Goal: Book appointment/travel/reservation

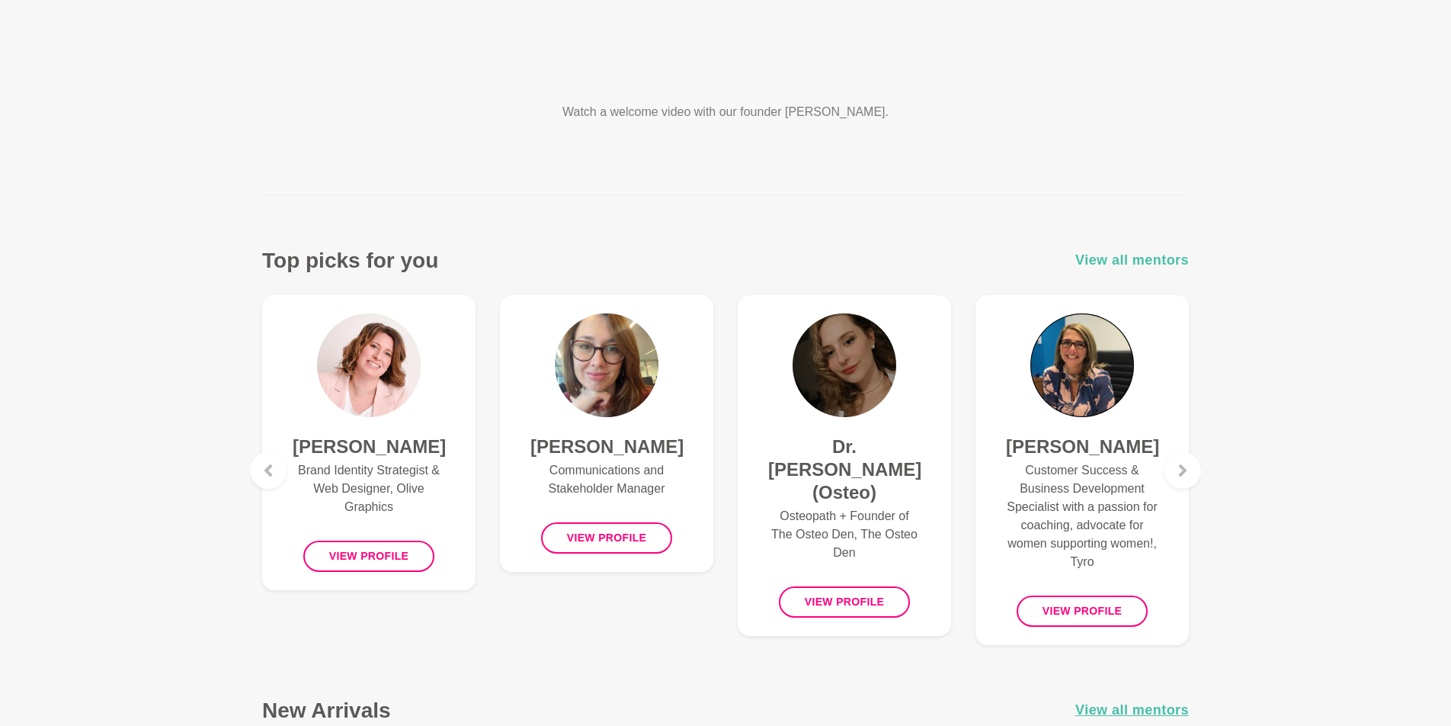
scroll to position [403, 0]
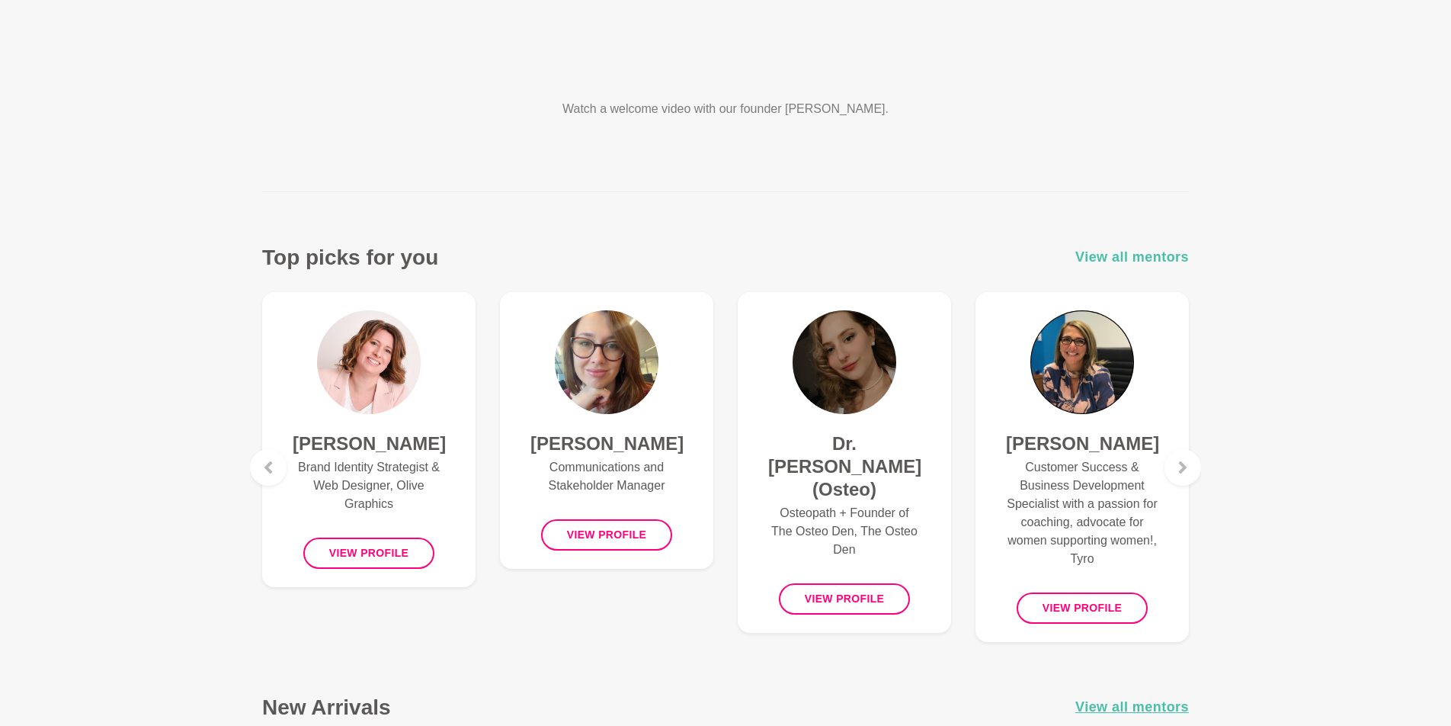
click at [1131, 253] on span "View all mentors" at bounding box center [1133, 257] width 114 height 22
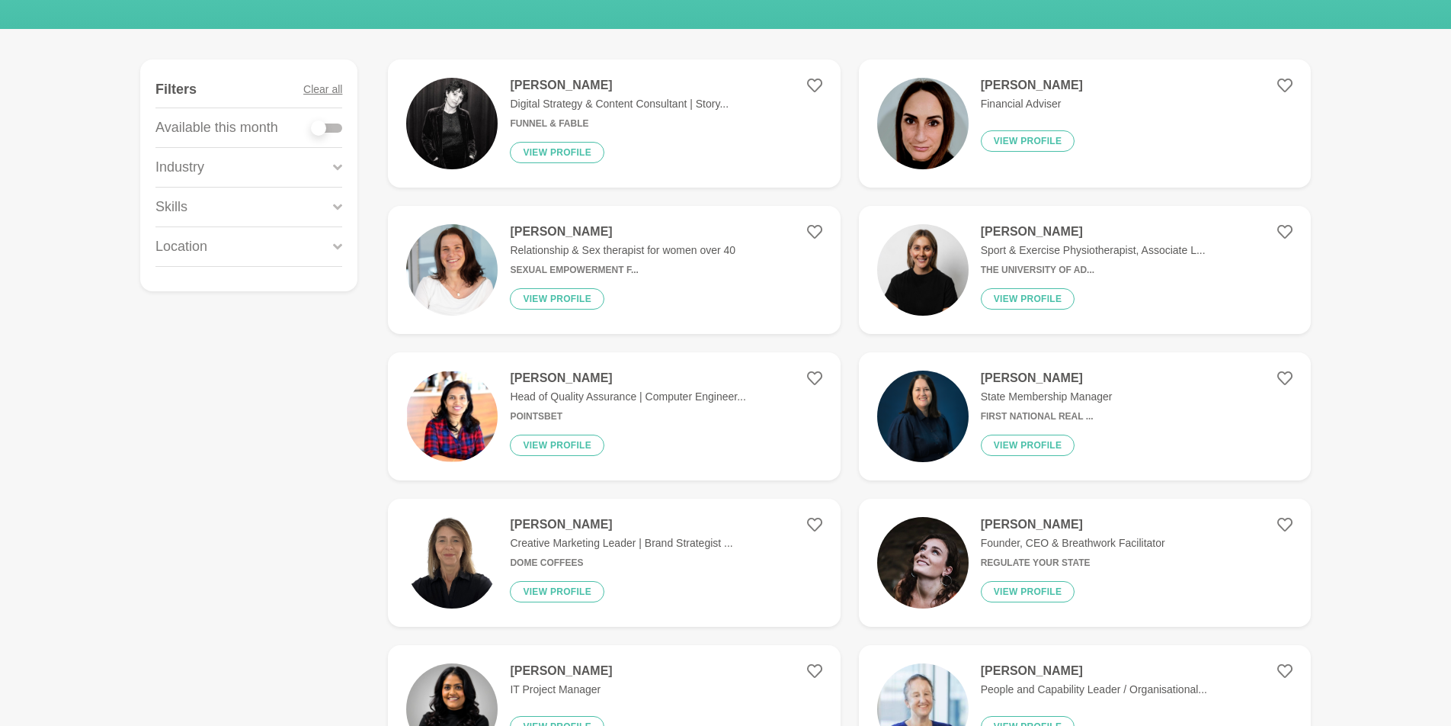
scroll to position [197, 0]
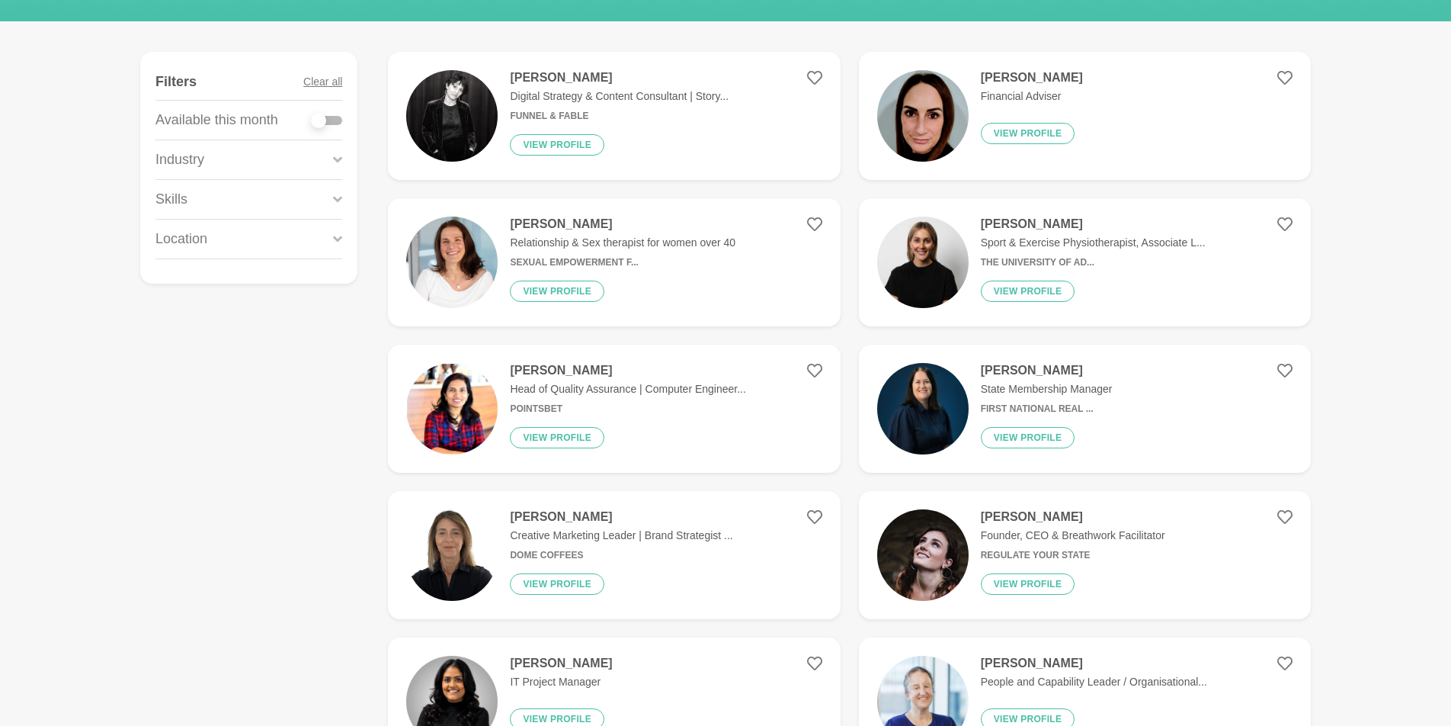
click at [337, 234] on icon at bounding box center [337, 239] width 9 height 21
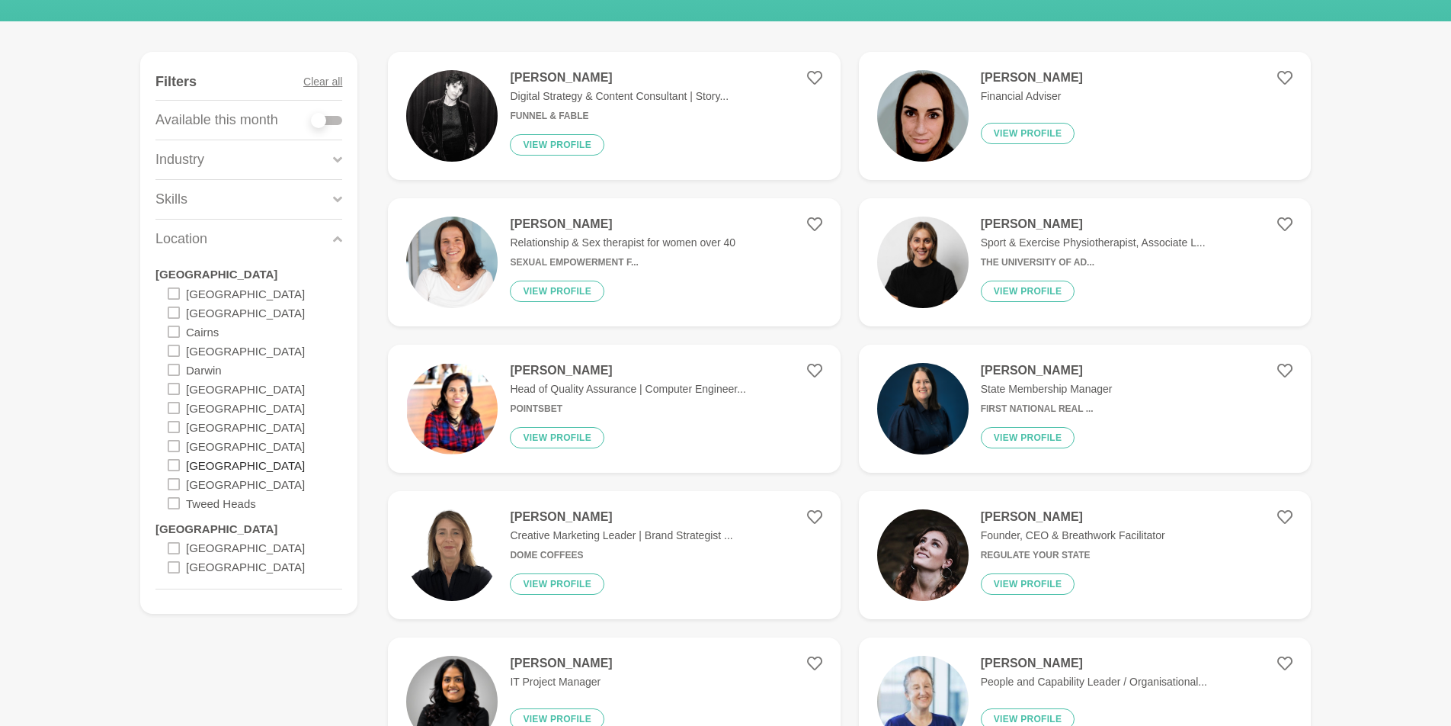
drag, startPoint x: 176, startPoint y: 480, endPoint x: 205, endPoint y: 463, distance: 33.5
click at [176, 479] on icon at bounding box center [174, 484] width 12 height 12
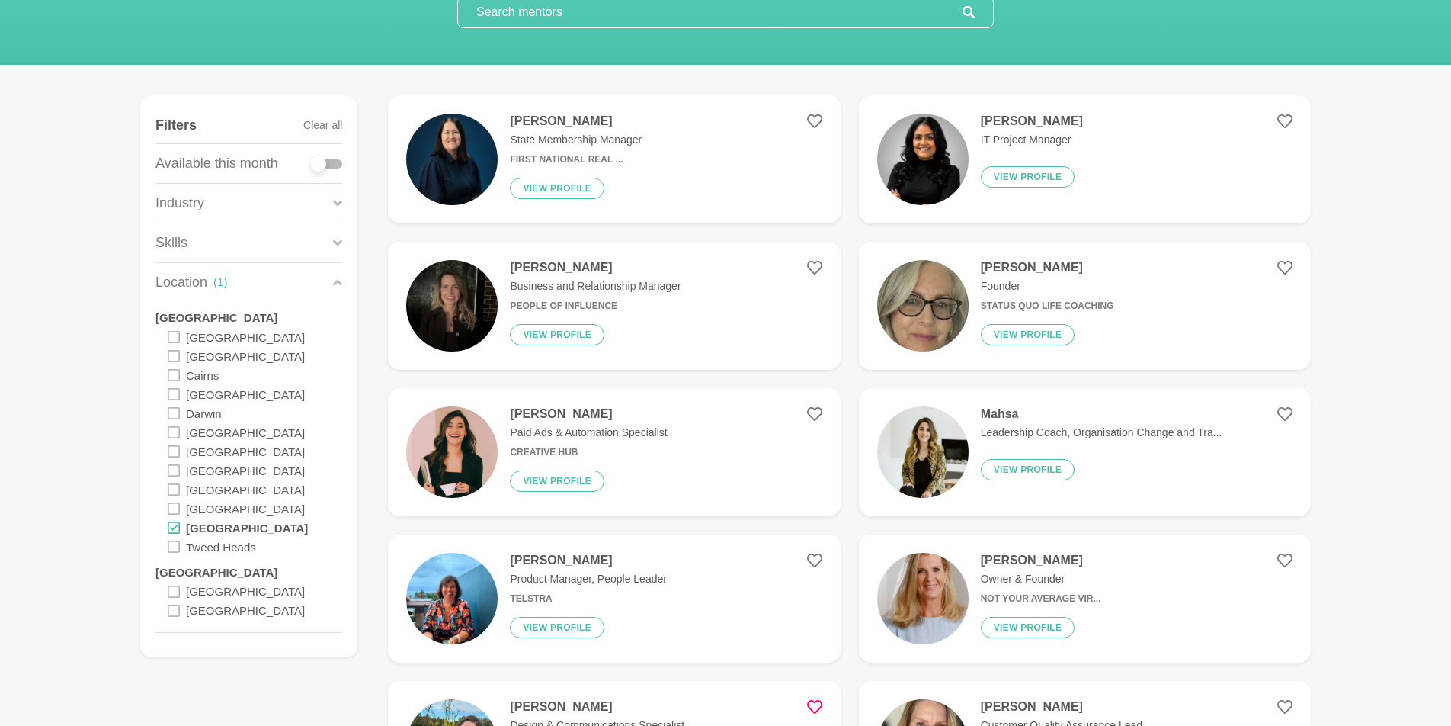
scroll to position [152, 0]
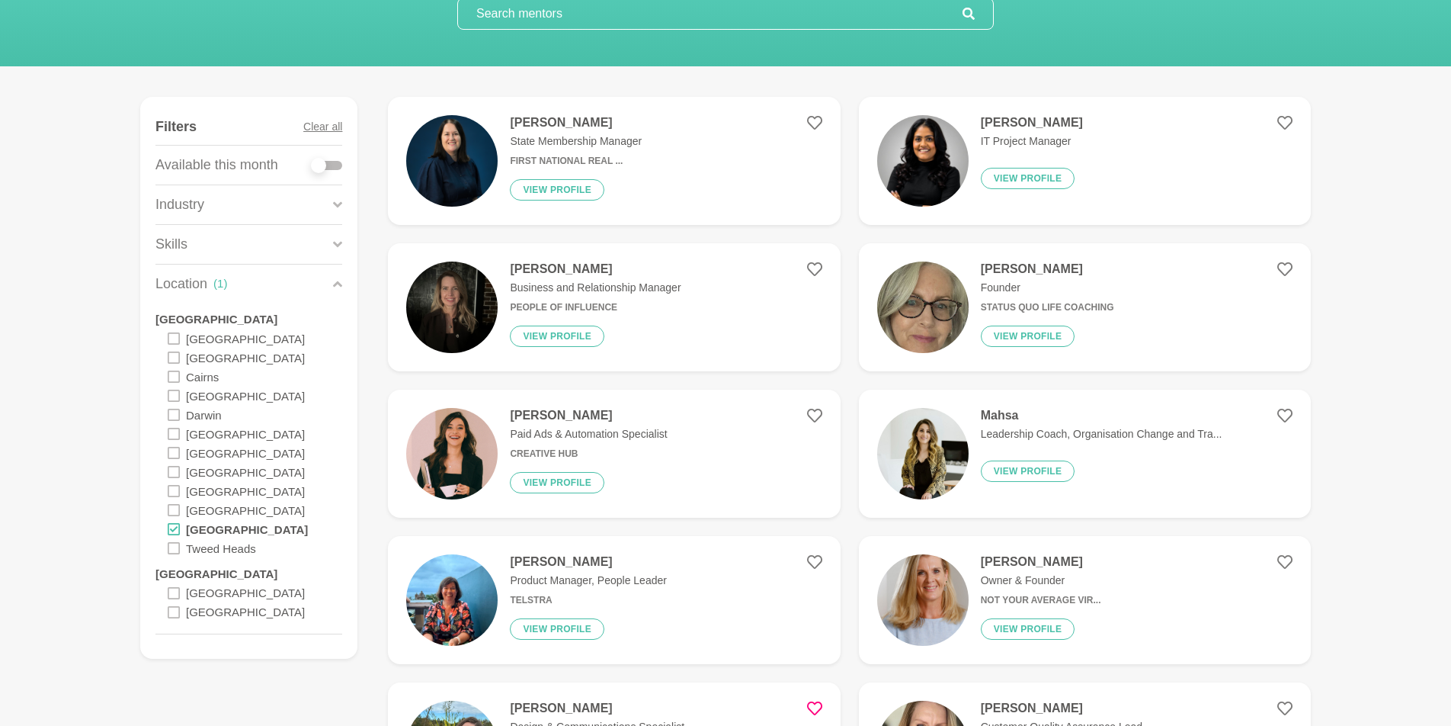
click at [336, 243] on icon at bounding box center [337, 244] width 9 height 6
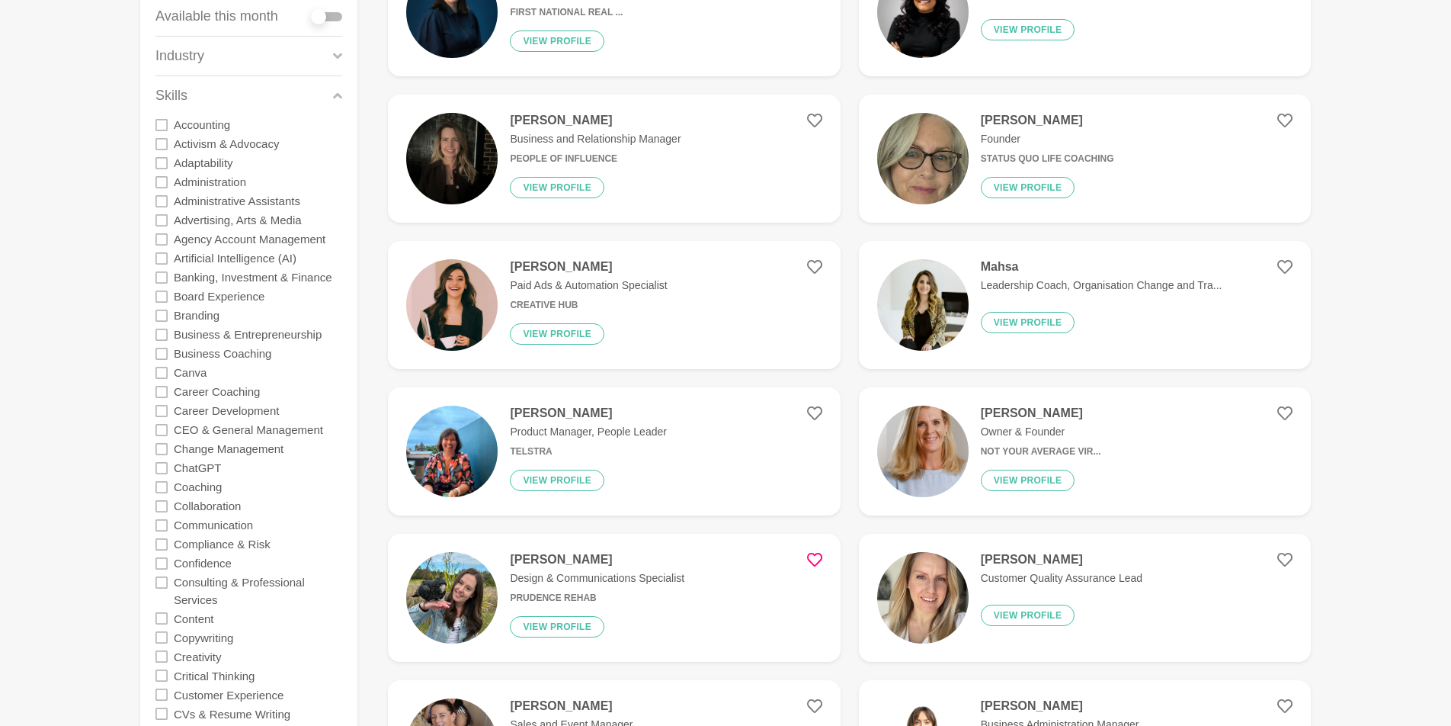
scroll to position [302, 0]
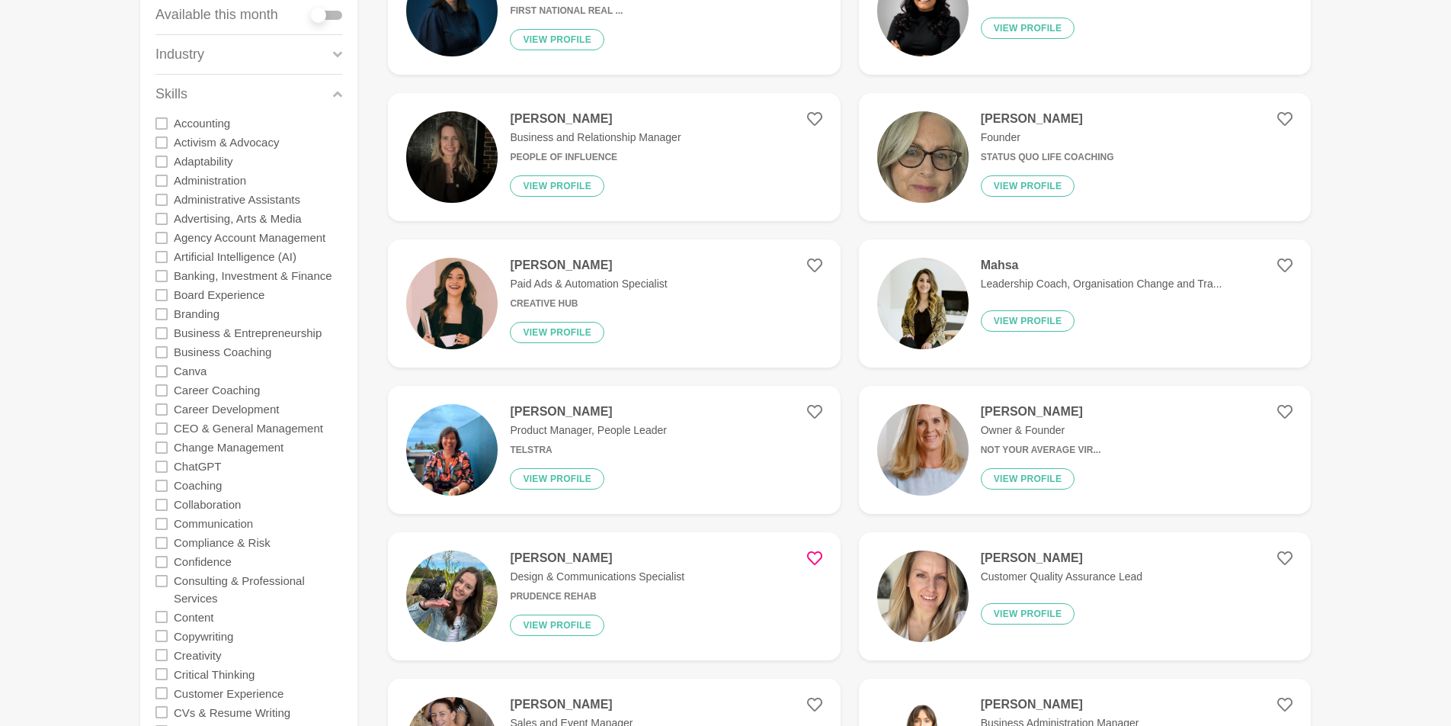
drag, startPoint x: 159, startPoint y: 350, endPoint x: 196, endPoint y: 346, distance: 36.8
click at [159, 350] on icon at bounding box center [161, 352] width 12 height 12
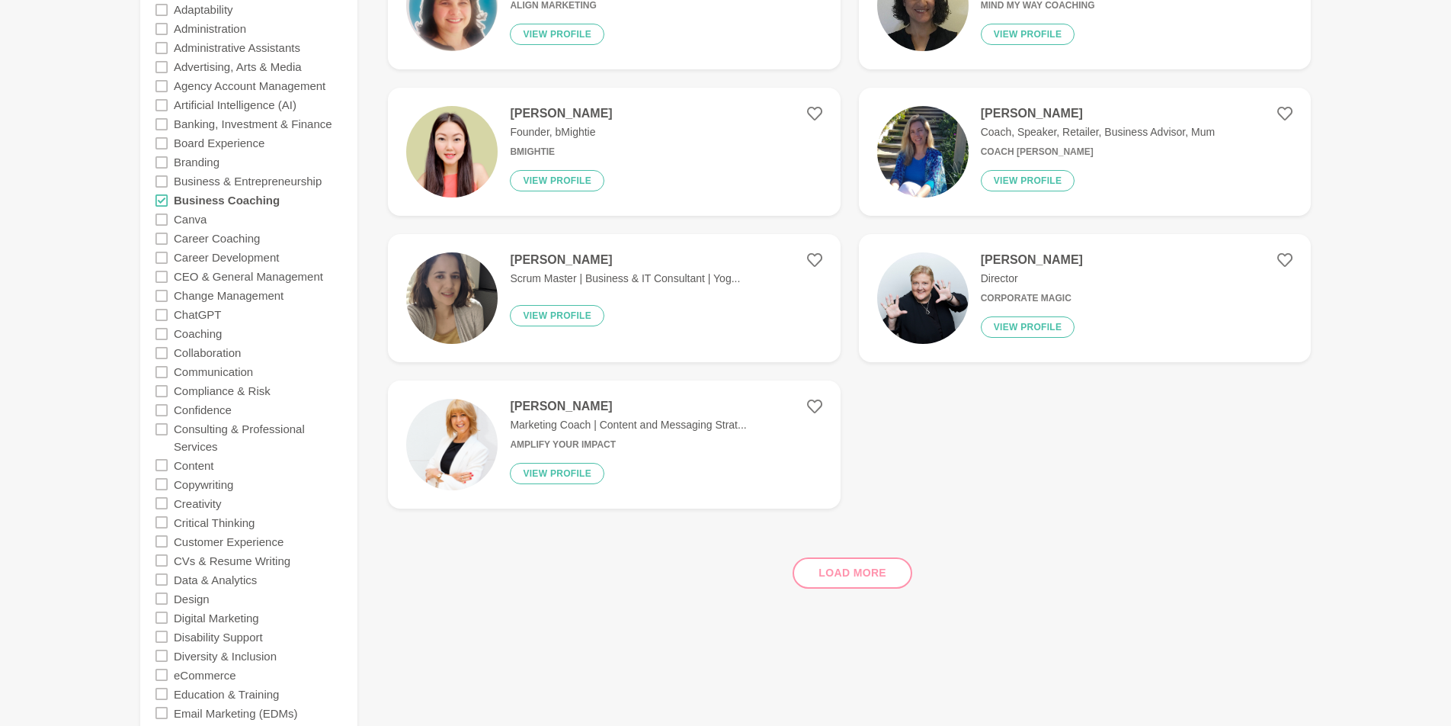
scroll to position [457, 0]
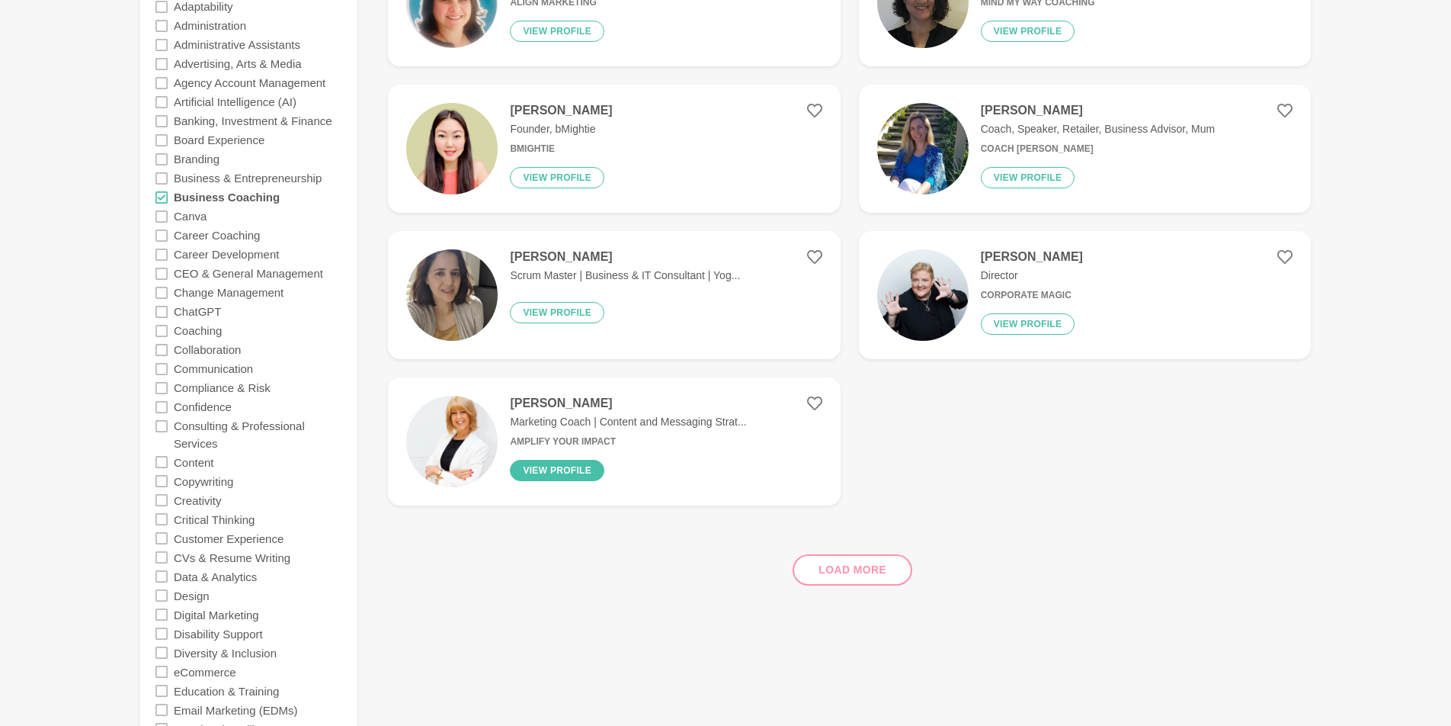
click at [578, 467] on button "View profile" at bounding box center [557, 470] width 95 height 21
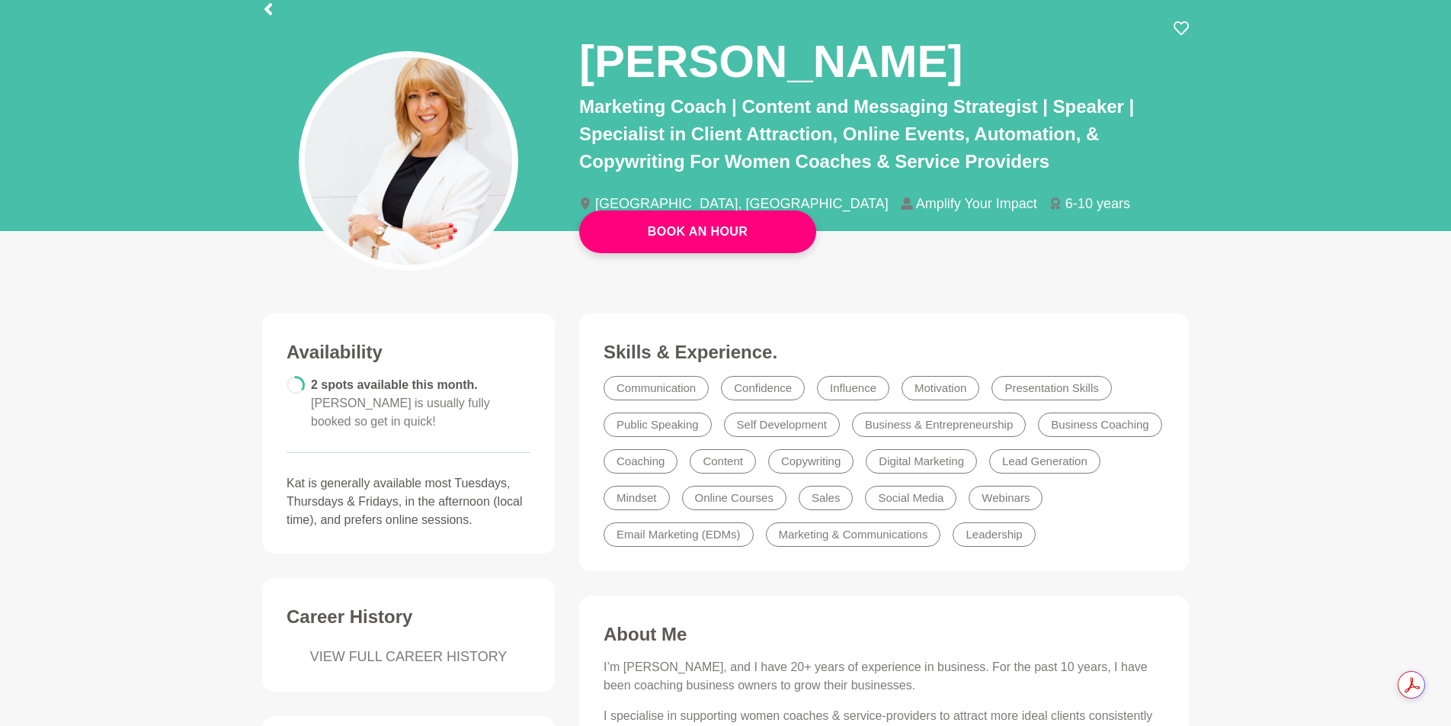
scroll to position [100, 0]
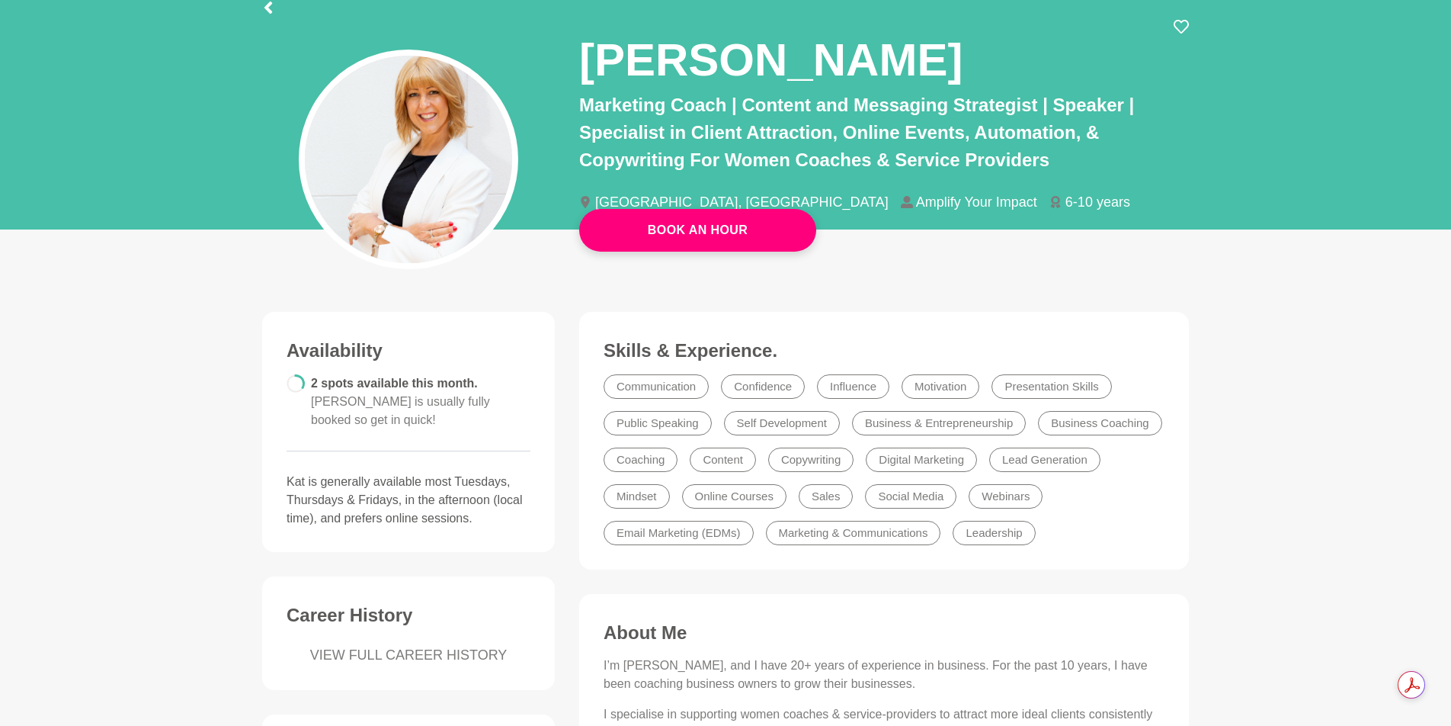
click at [1178, 27] on icon at bounding box center [1181, 26] width 15 height 15
click at [271, 9] on icon at bounding box center [268, 8] width 12 height 12
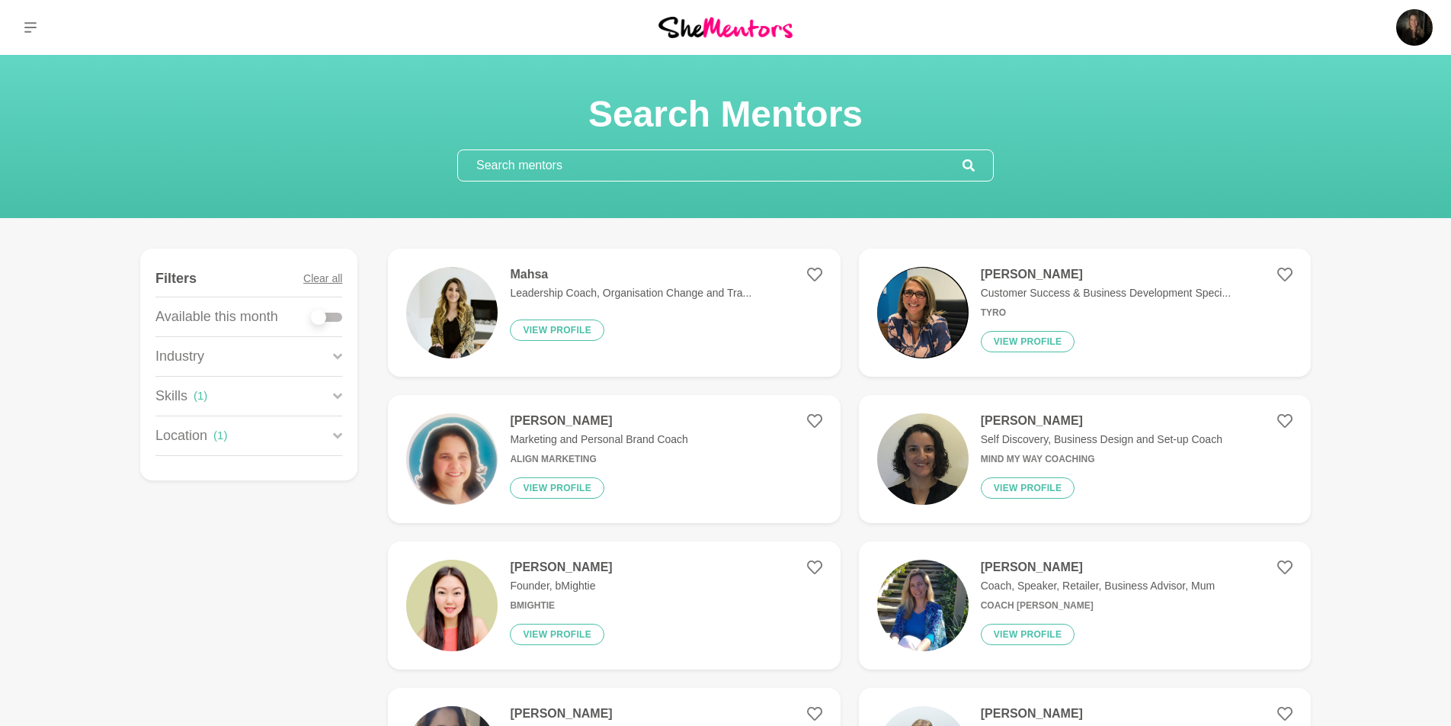
click at [330, 393] on div "Skills ( 1 )" at bounding box center [248, 396] width 187 height 39
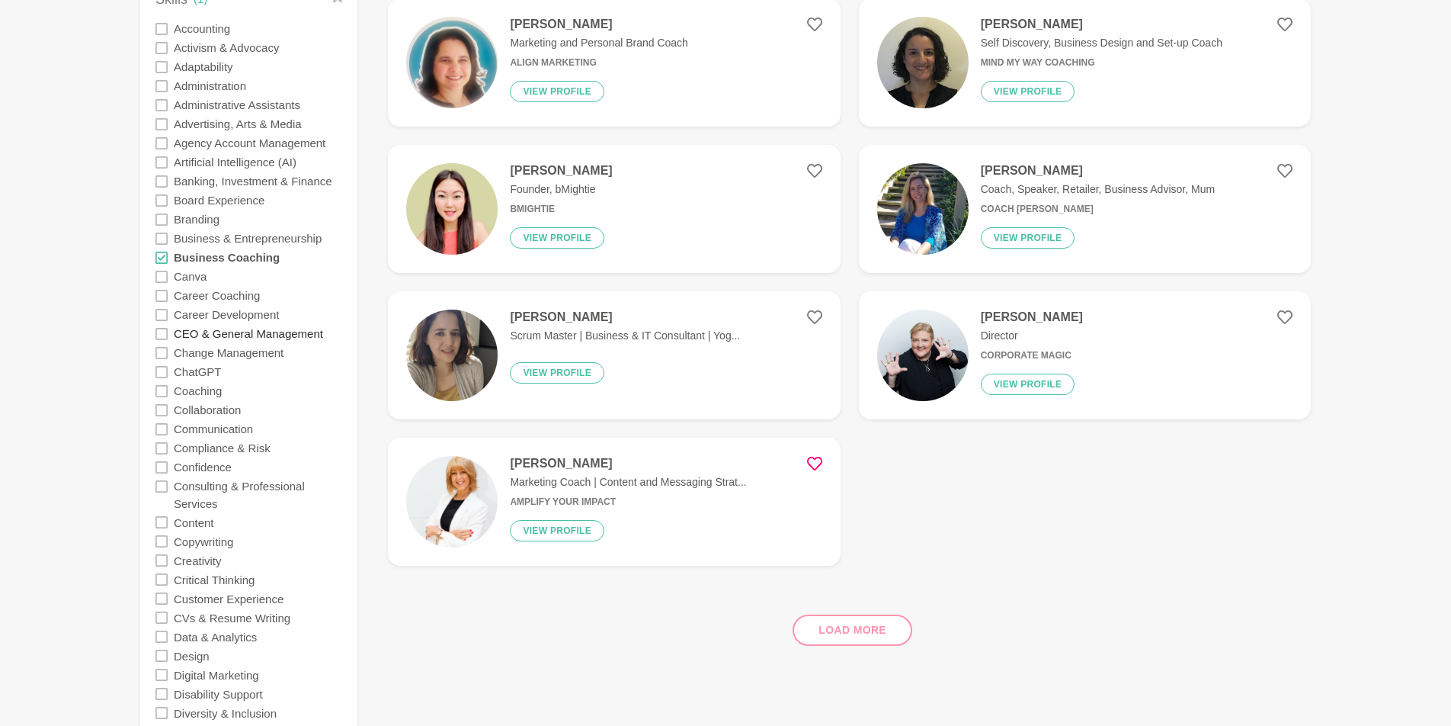
scroll to position [408, 0]
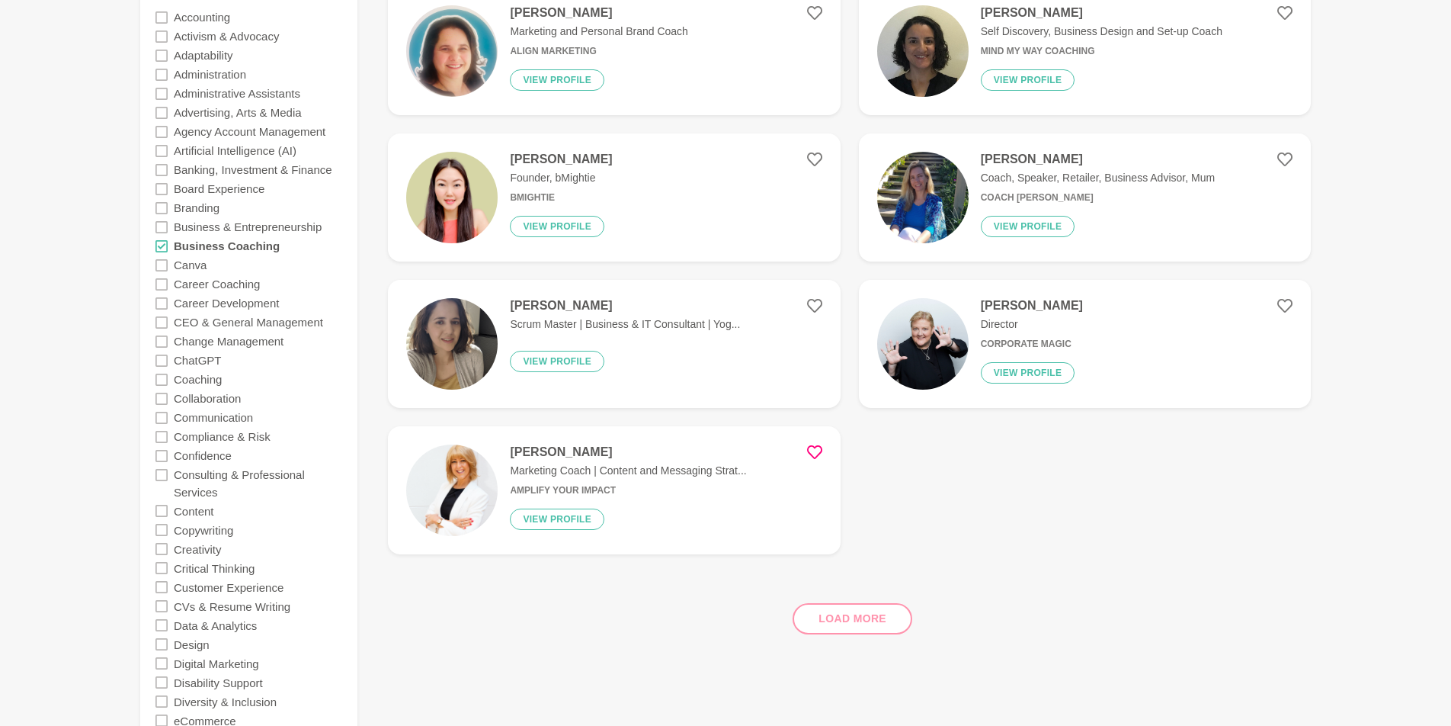
click at [164, 246] on icon at bounding box center [161, 246] width 12 height 12
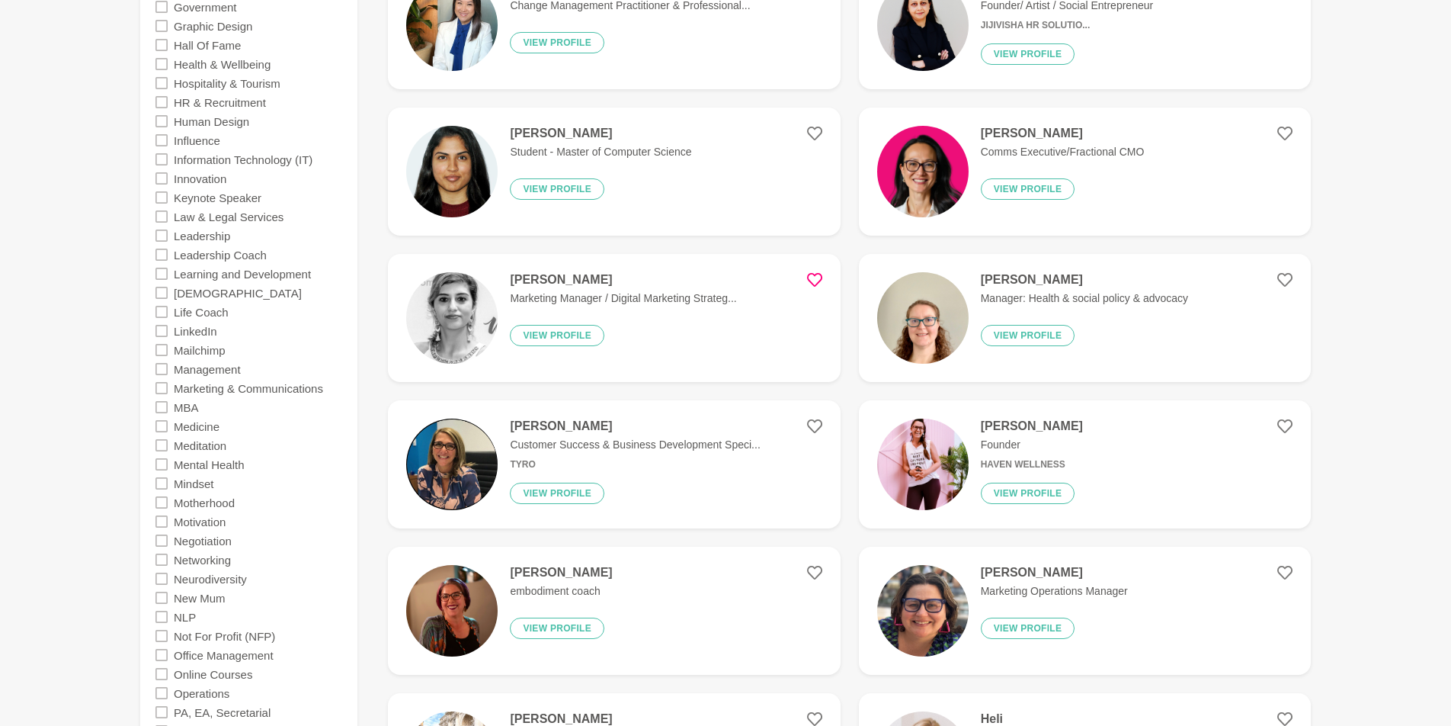
scroll to position [1316, 0]
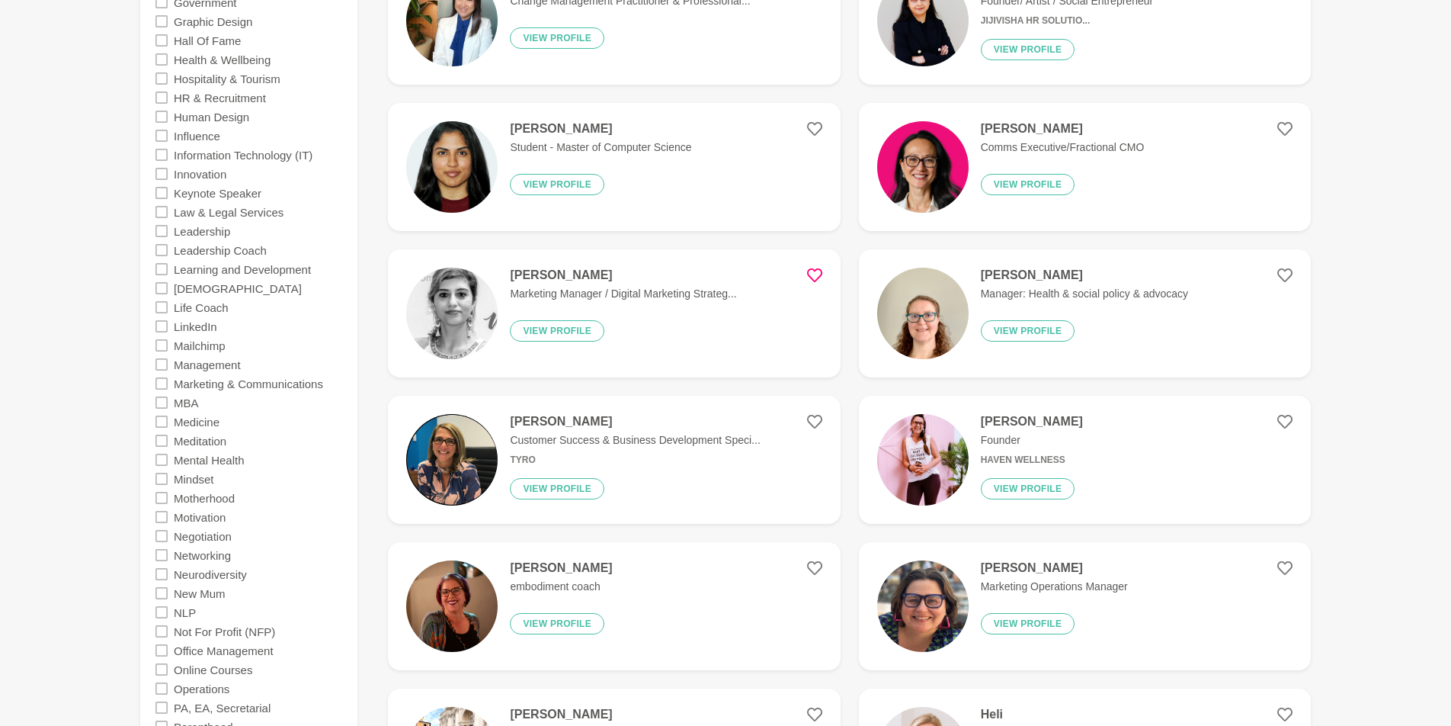
click at [165, 304] on icon at bounding box center [161, 307] width 12 height 12
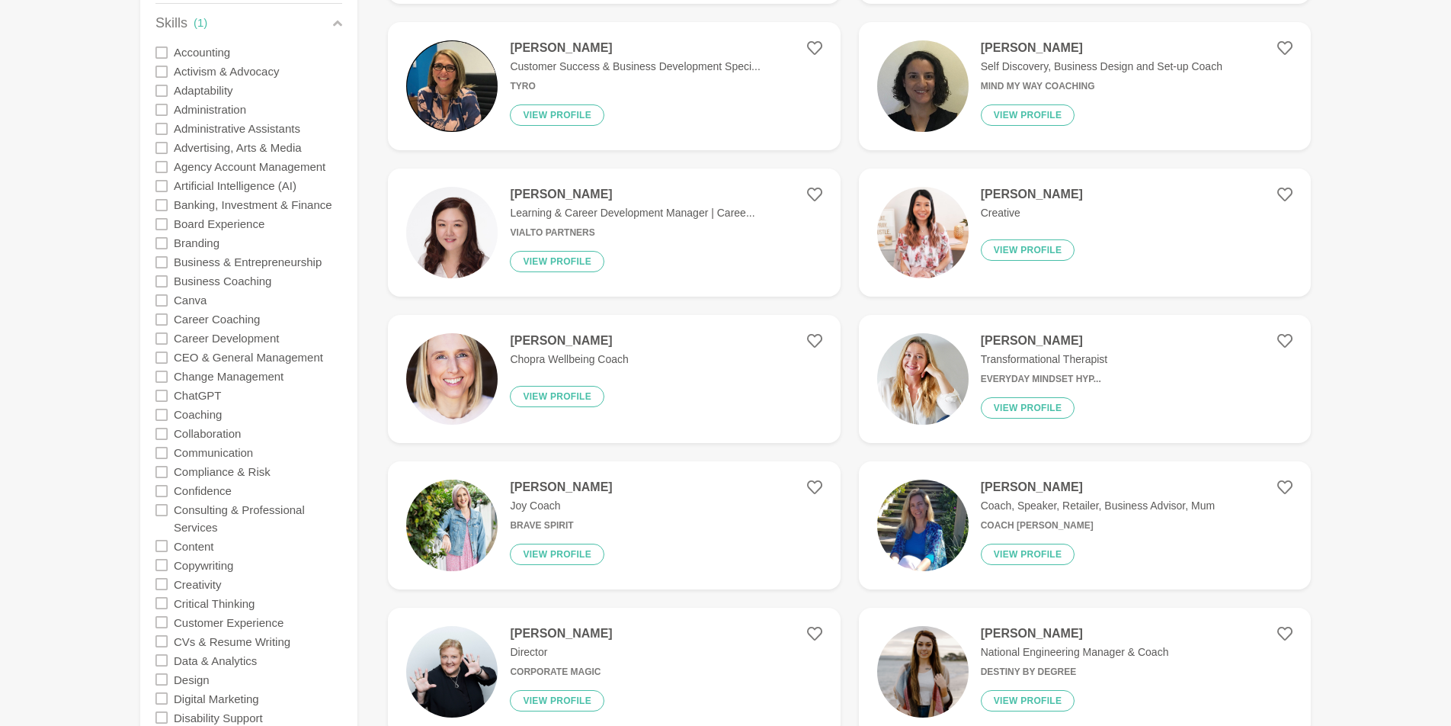
scroll to position [472, 0]
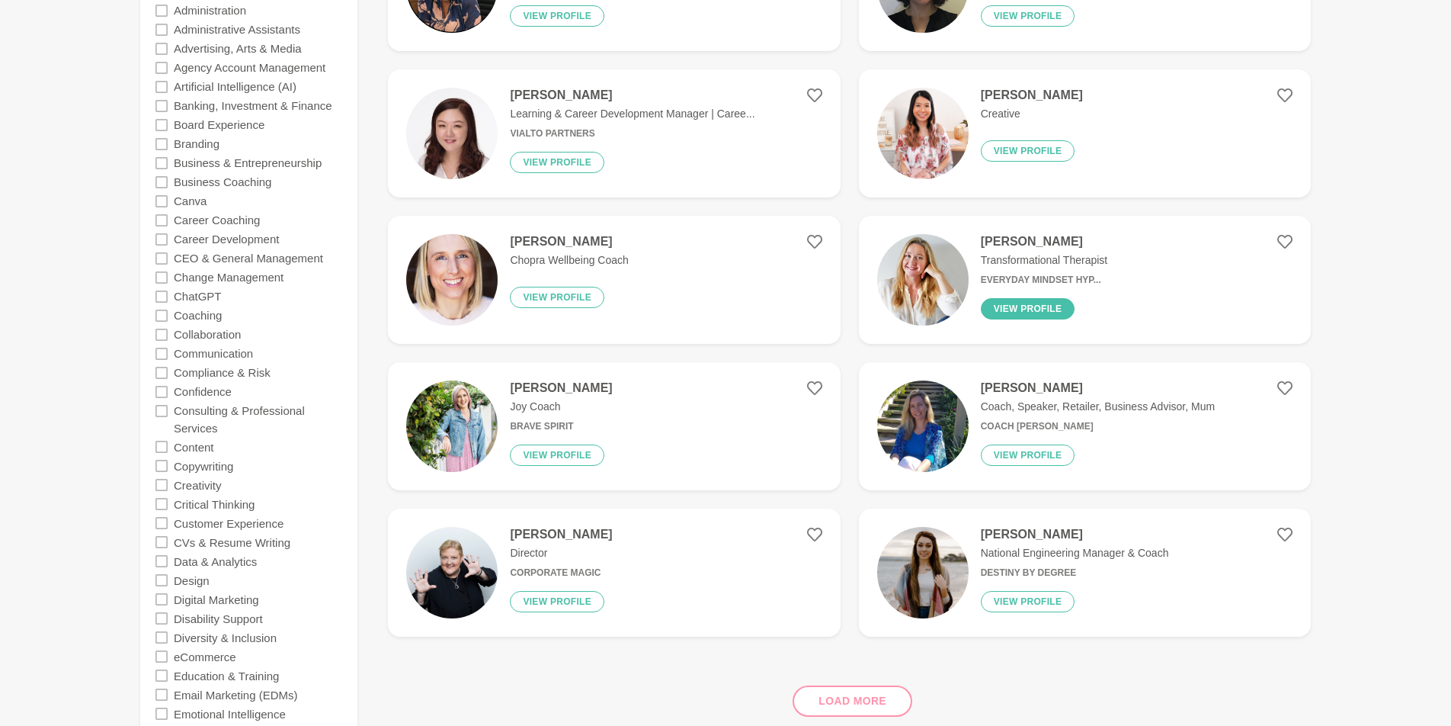
click at [1006, 301] on button "View profile" at bounding box center [1028, 308] width 95 height 21
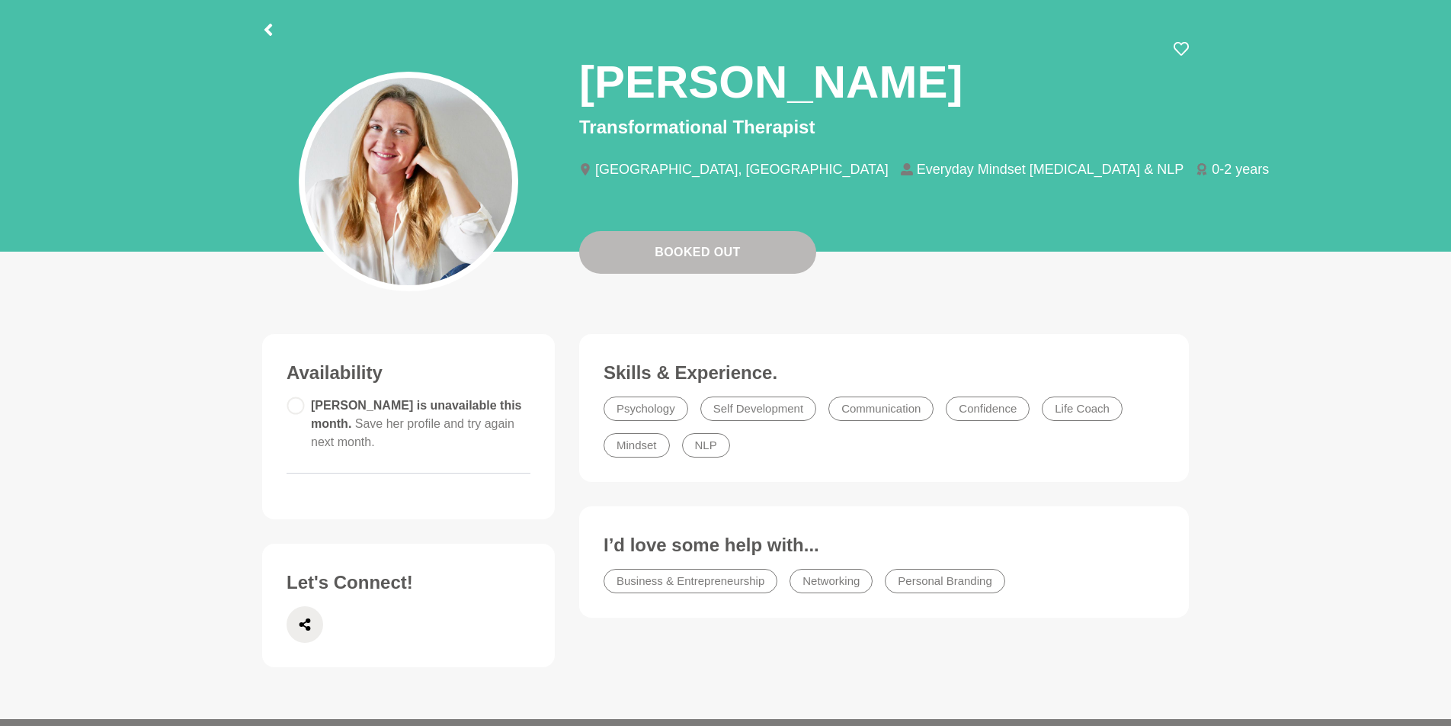
scroll to position [82, 0]
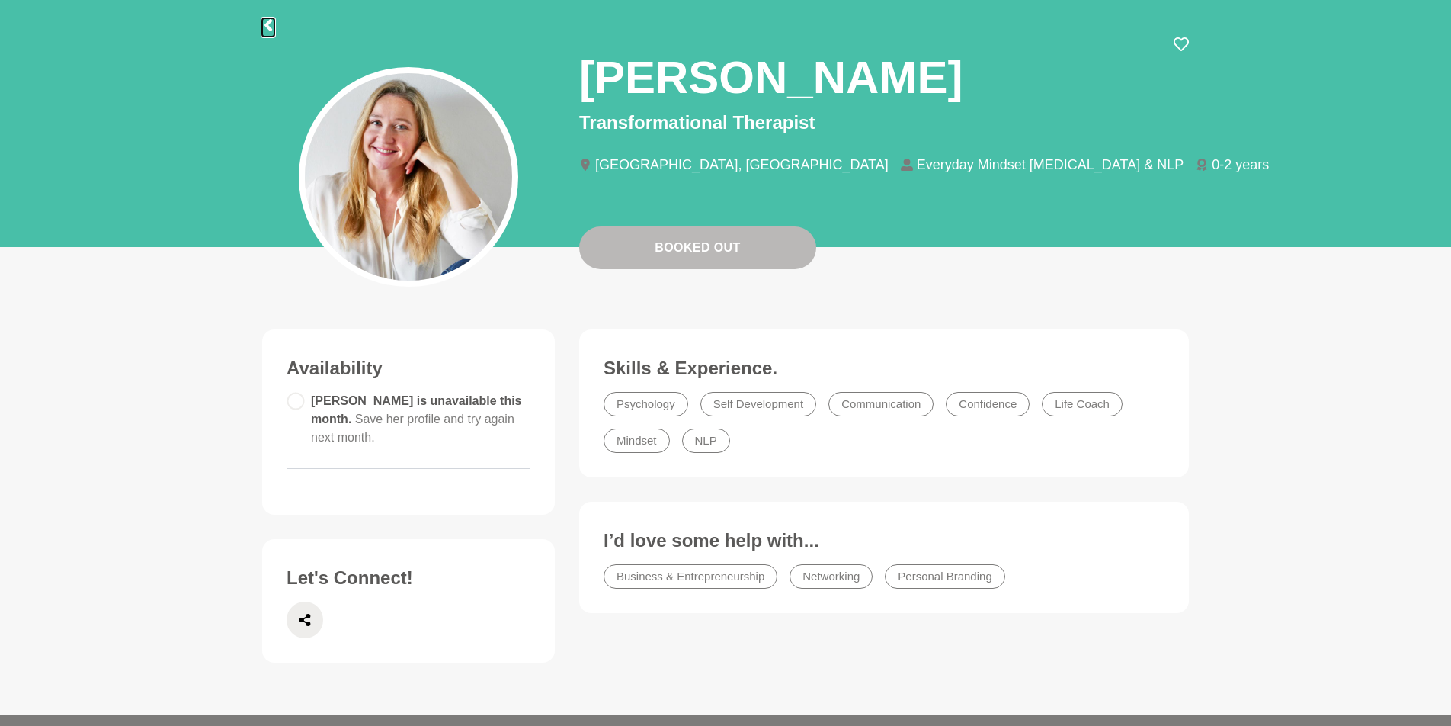
click at [268, 29] on icon at bounding box center [268, 25] width 12 height 12
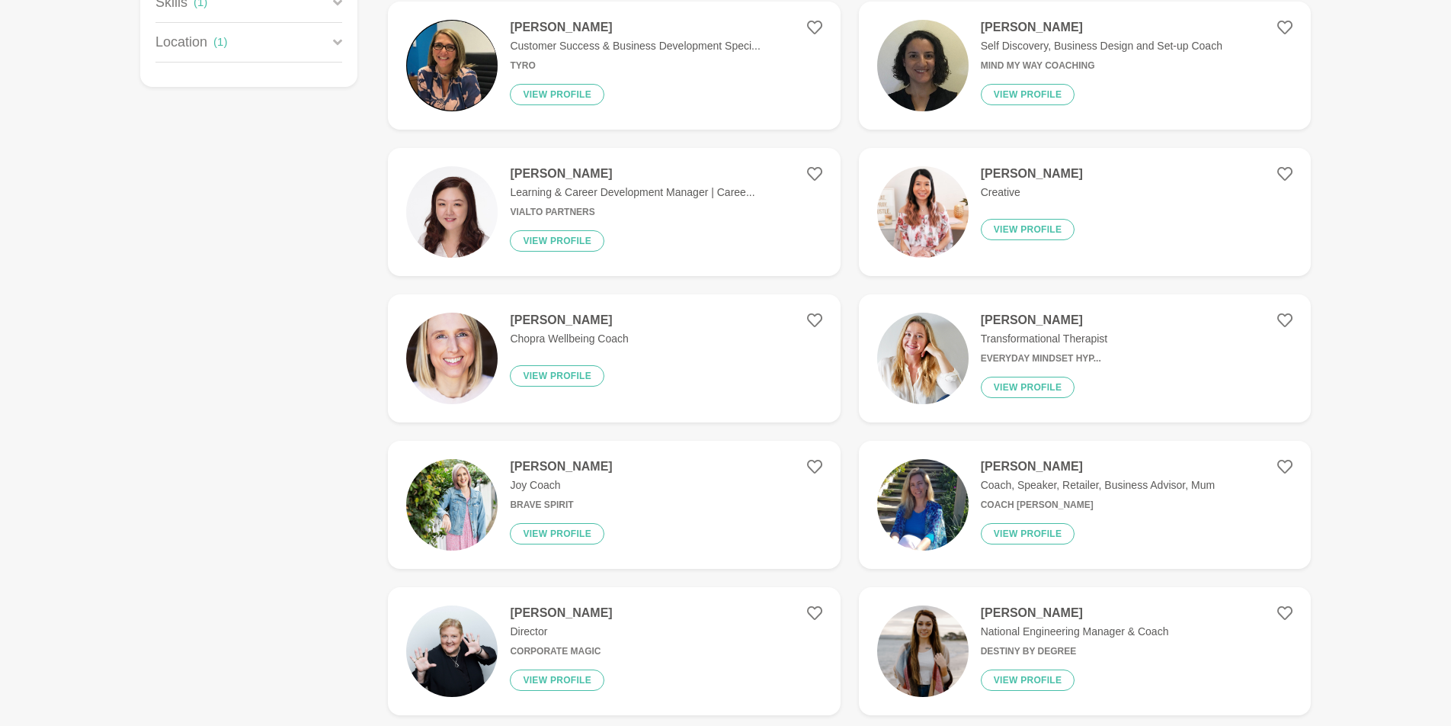
scroll to position [396, 0]
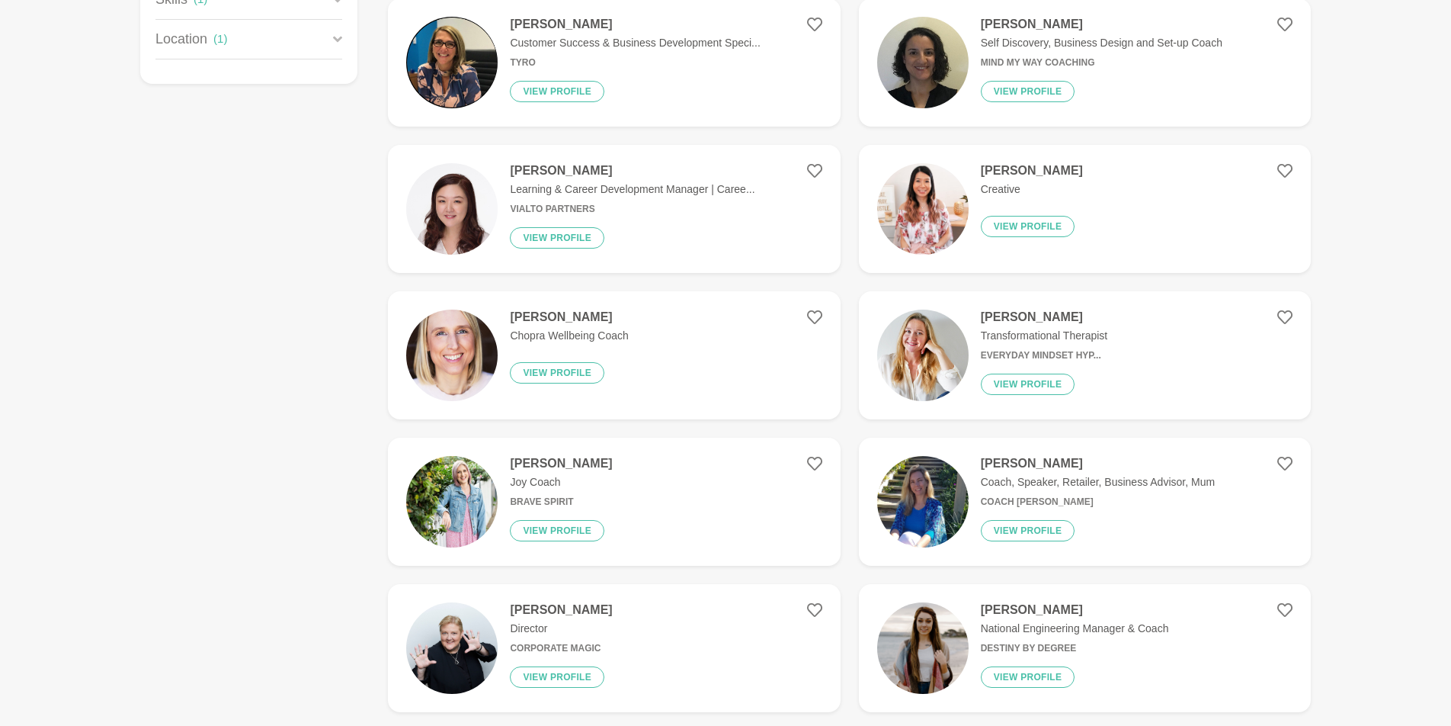
click at [568, 316] on h4 "Emily Burnham" at bounding box center [569, 316] width 118 height 15
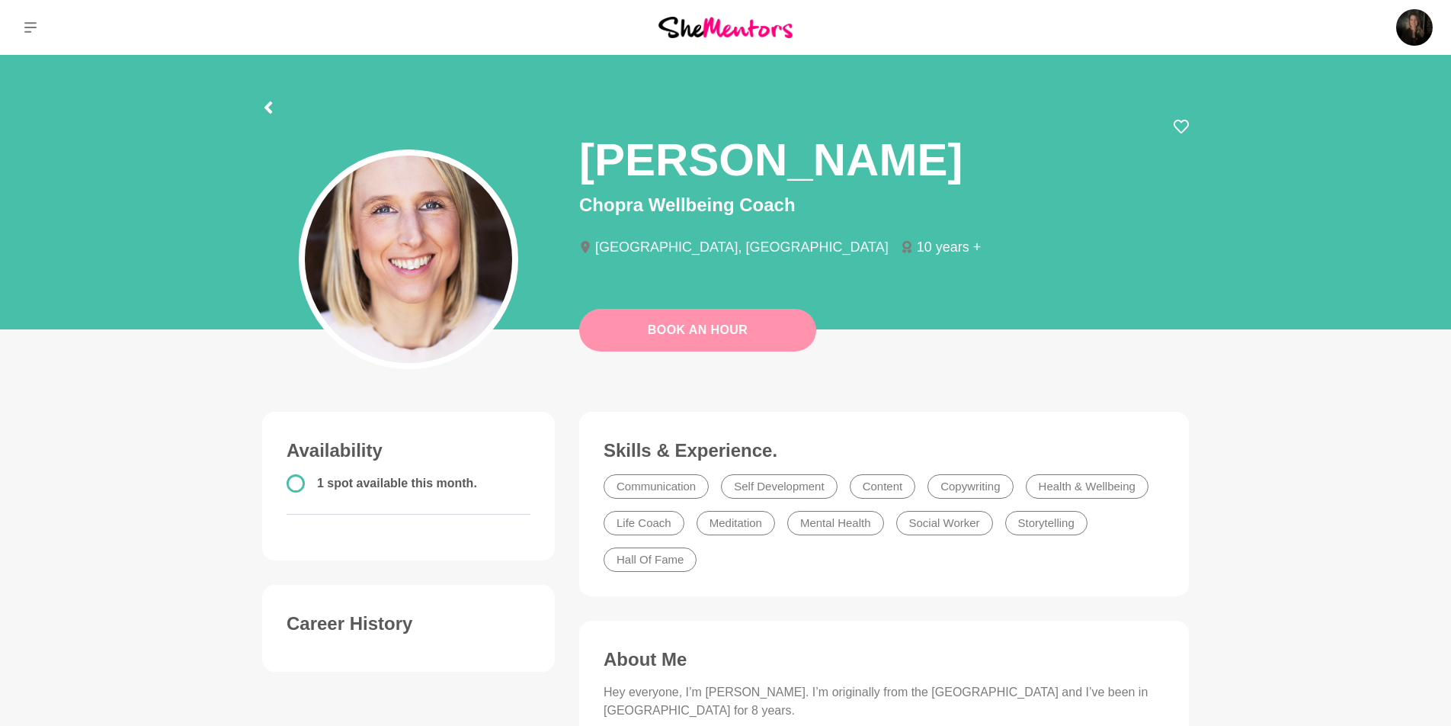
click at [798, 325] on button "Book An Hour" at bounding box center [697, 330] width 237 height 43
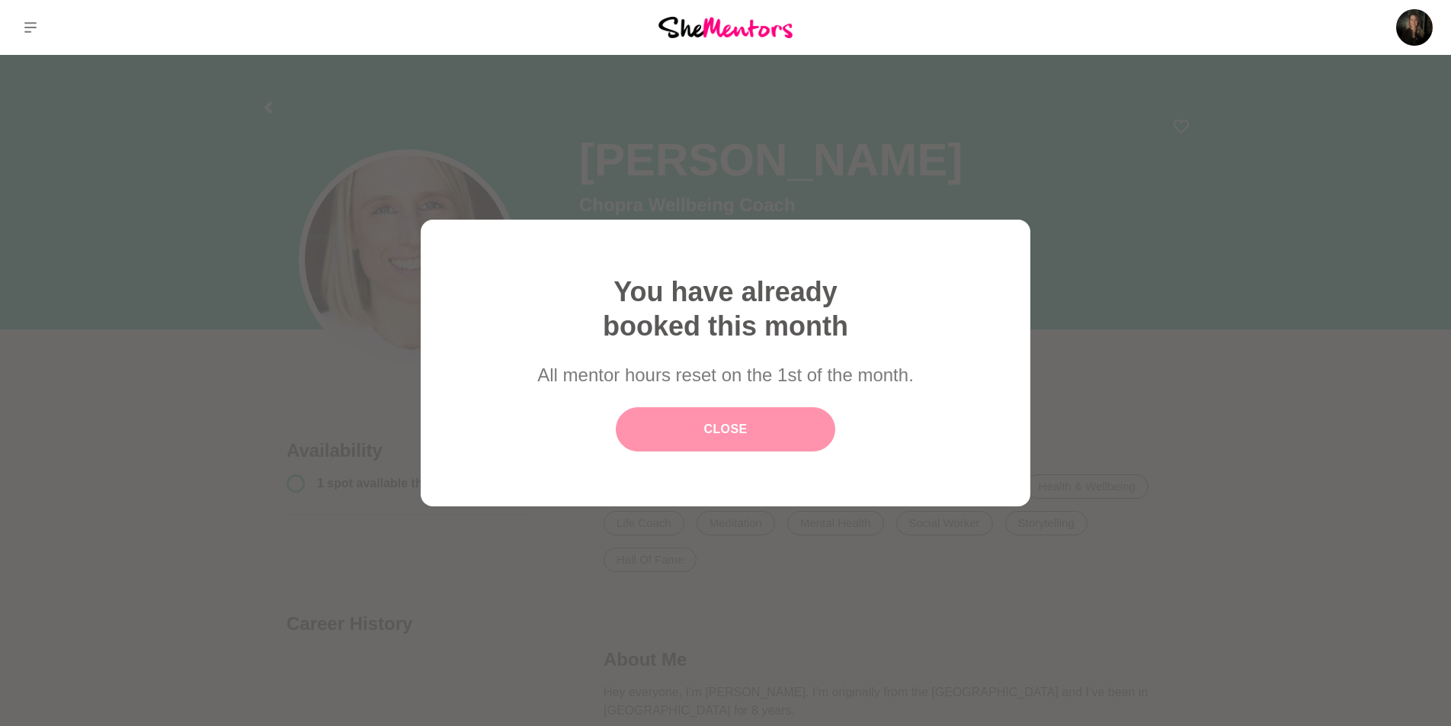
click at [818, 431] on link "Close" at bounding box center [726, 429] width 220 height 44
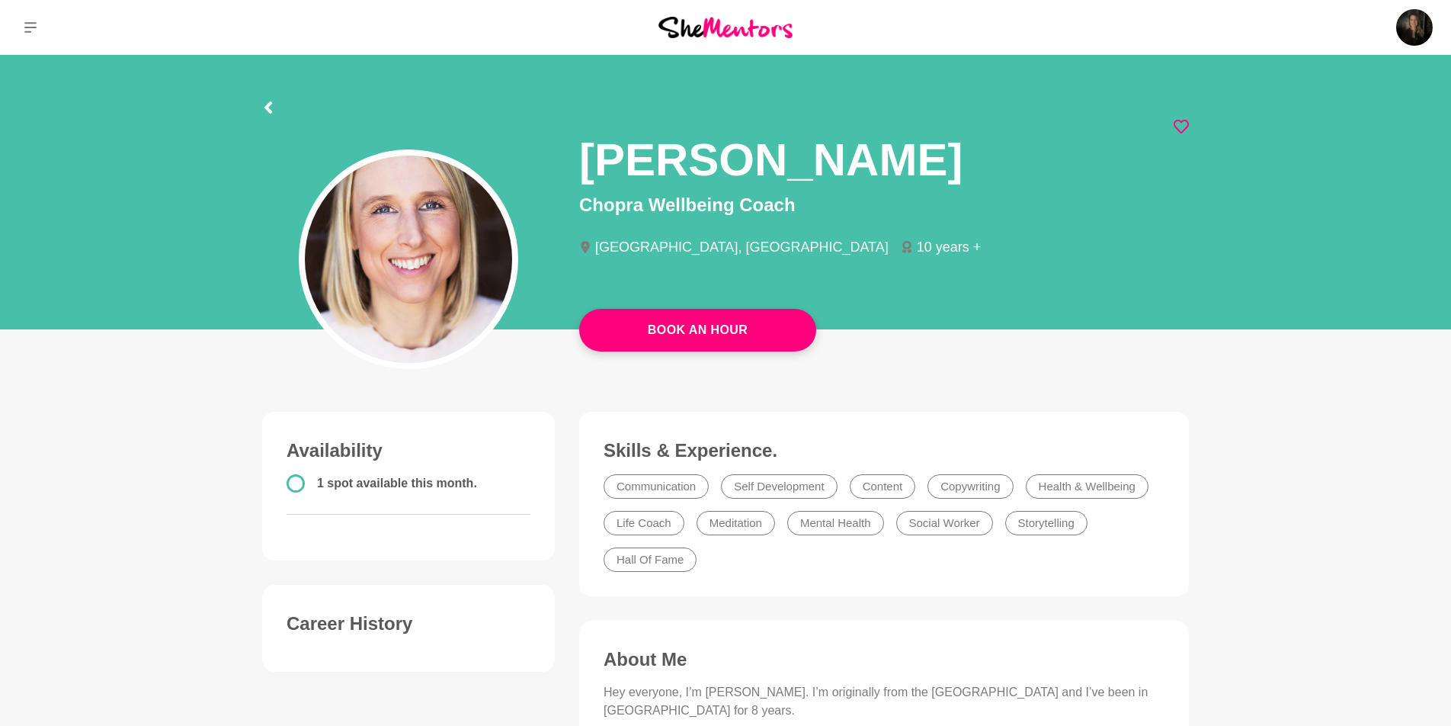
click at [1179, 123] on icon at bounding box center [1181, 126] width 15 height 15
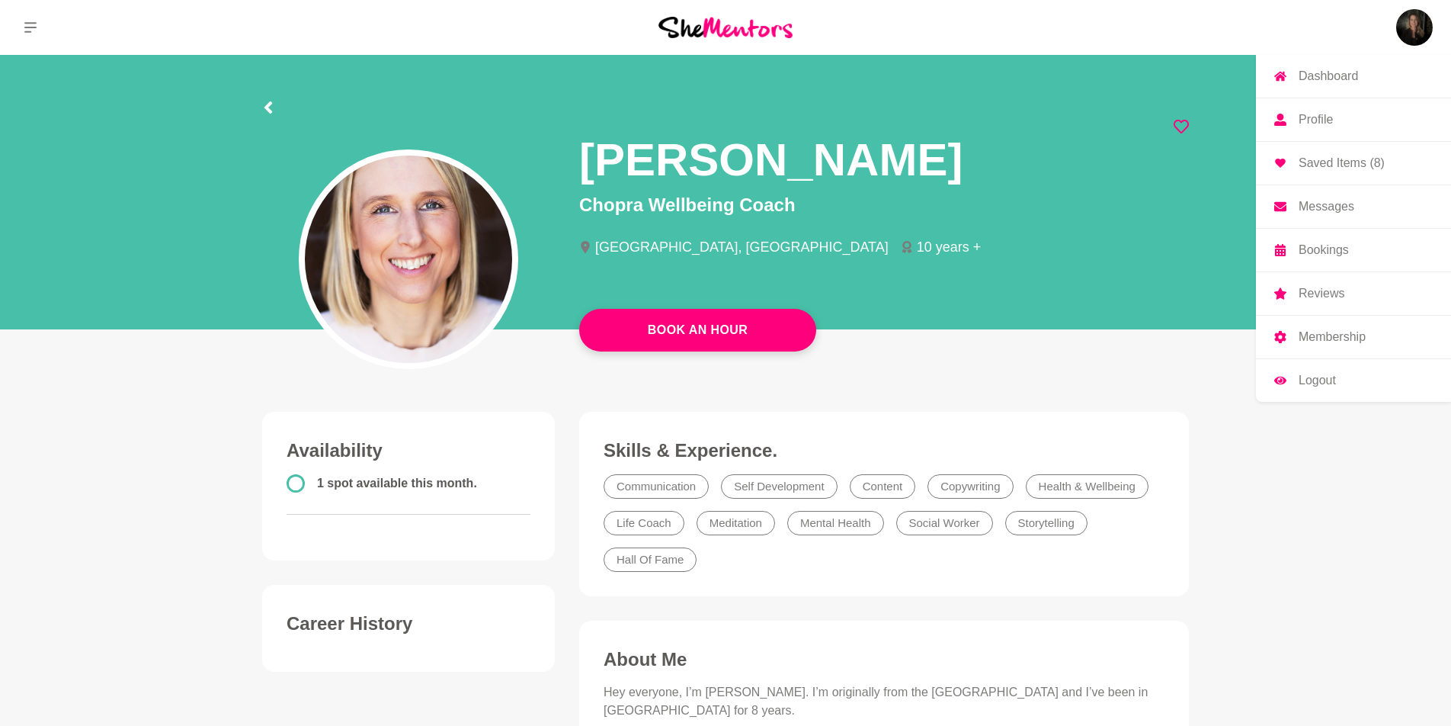
click at [1348, 157] on p "Saved Items (8)" at bounding box center [1342, 163] width 86 height 12
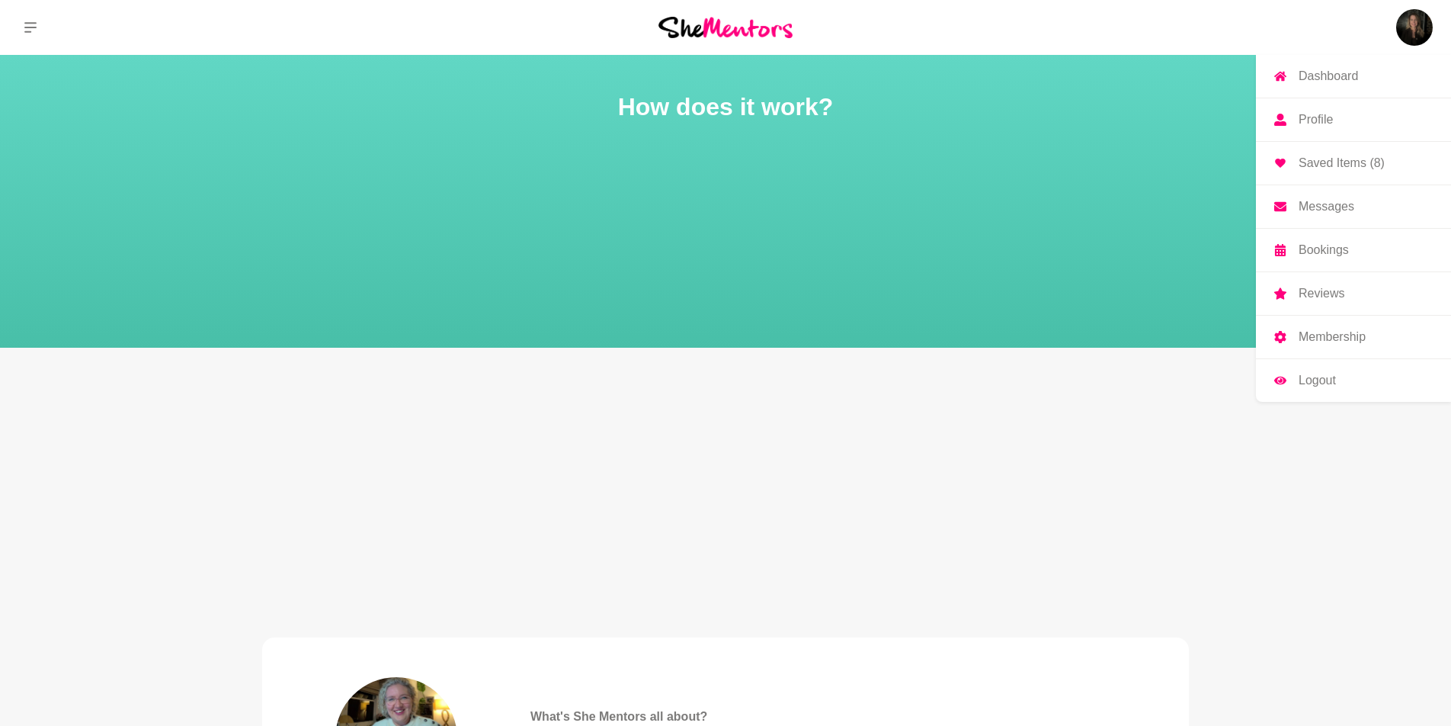
click at [1332, 75] on p "Dashboard" at bounding box center [1328, 76] width 59 height 12
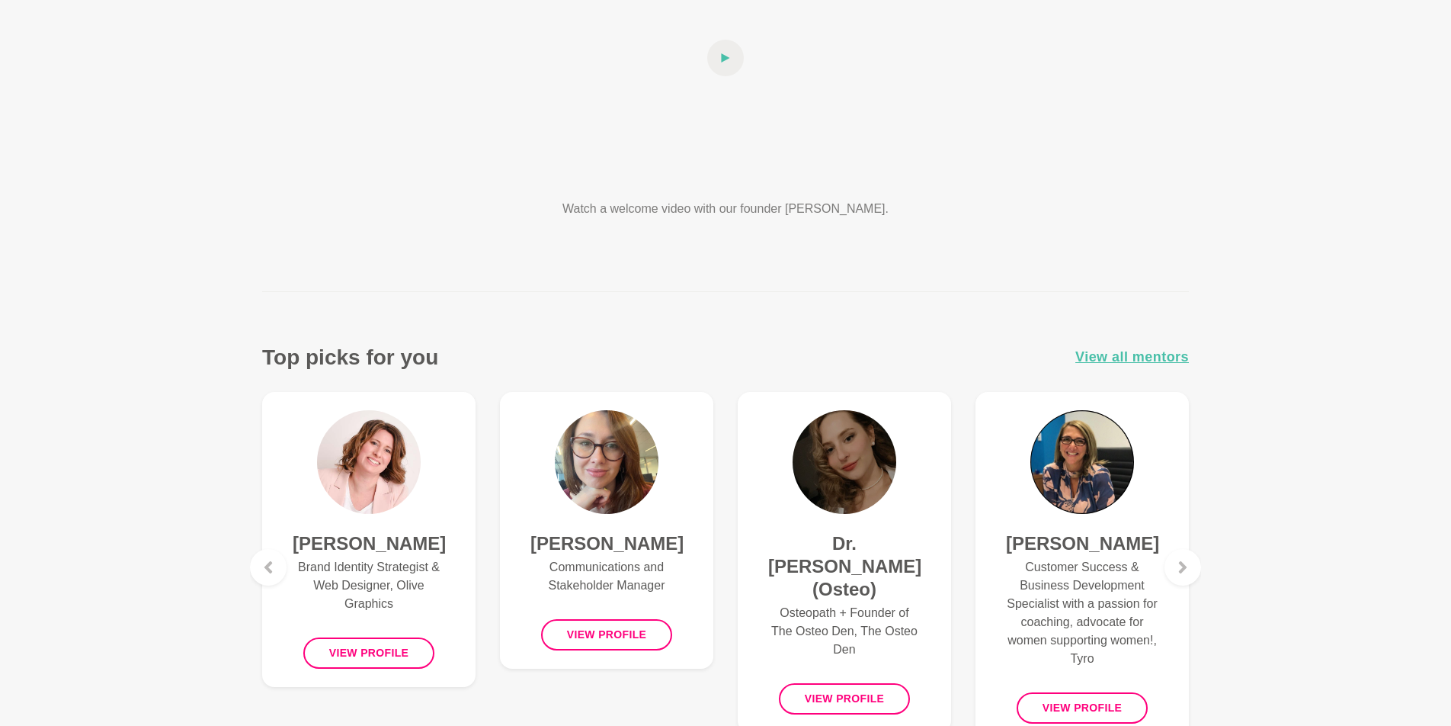
scroll to position [356, 0]
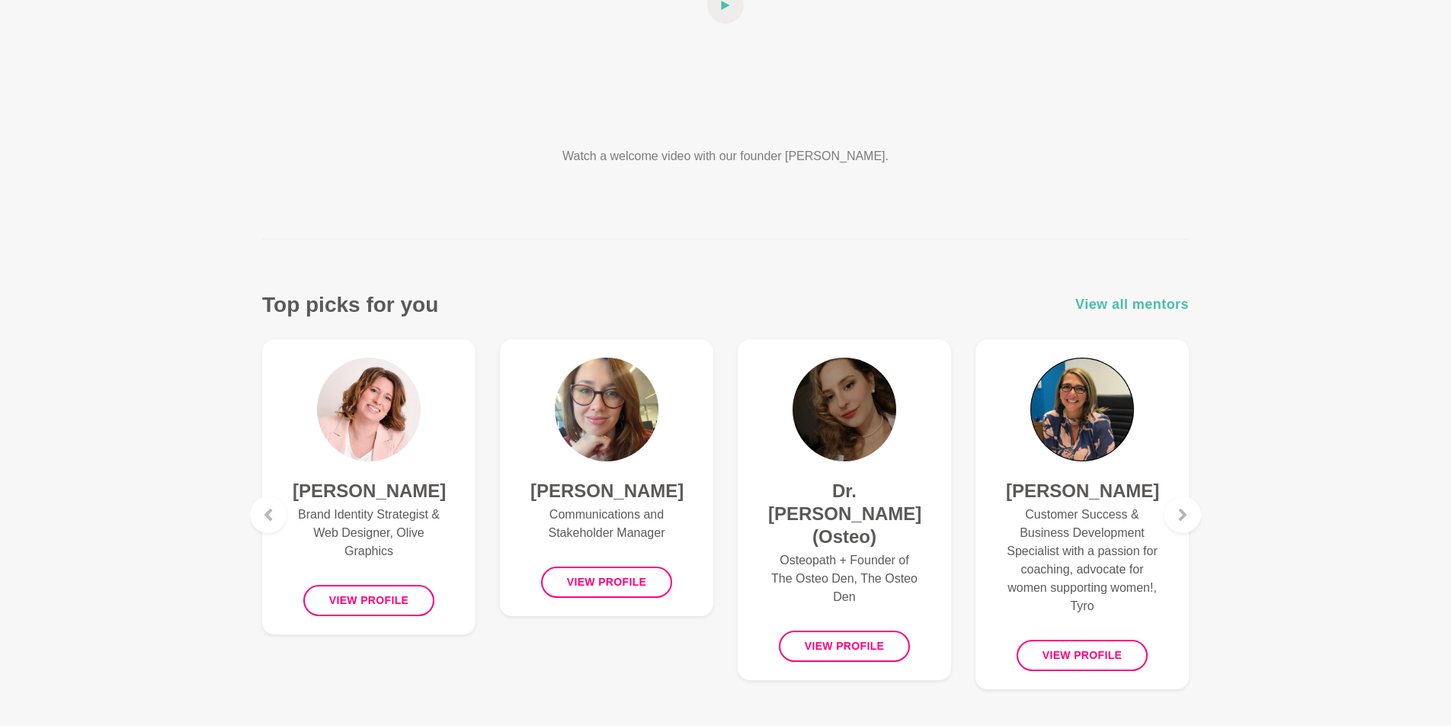
click at [1100, 300] on span "View all mentors" at bounding box center [1133, 304] width 114 height 22
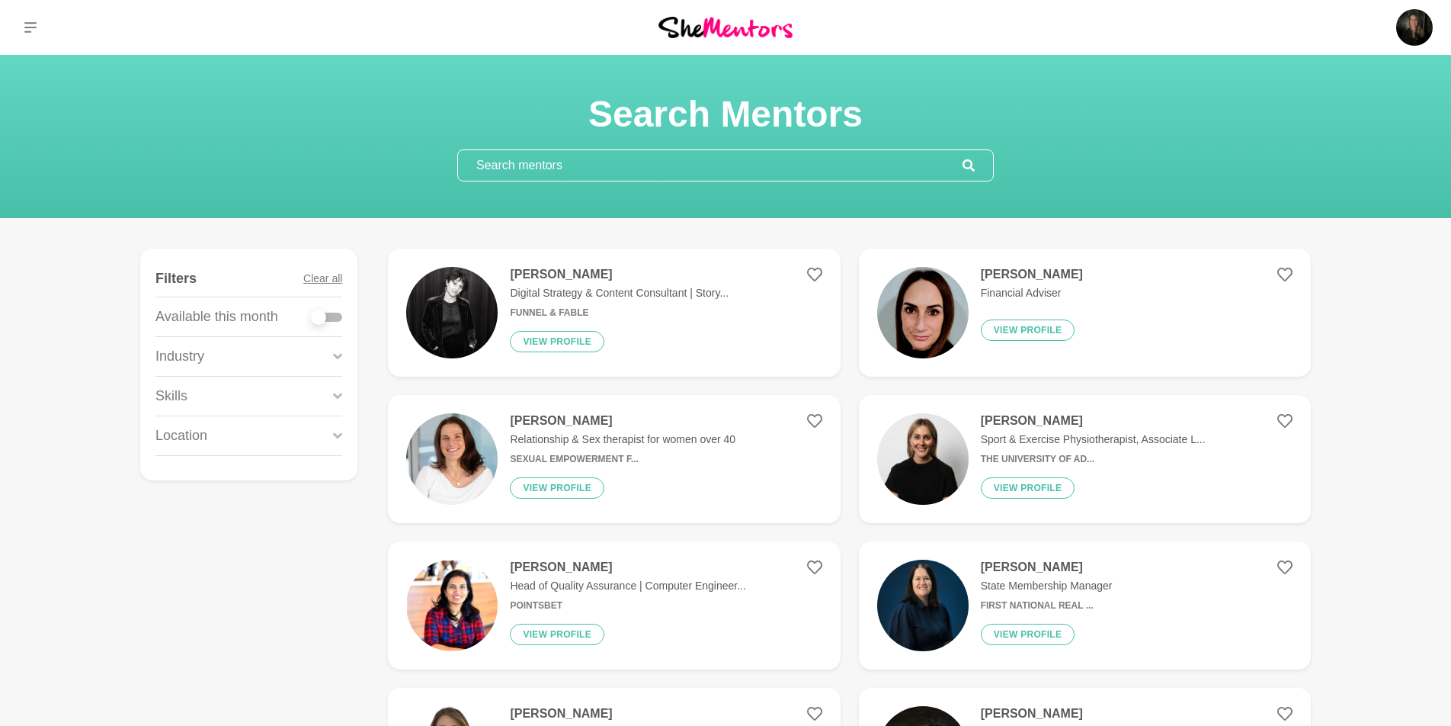
click at [319, 393] on div "Skills" at bounding box center [248, 396] width 187 height 39
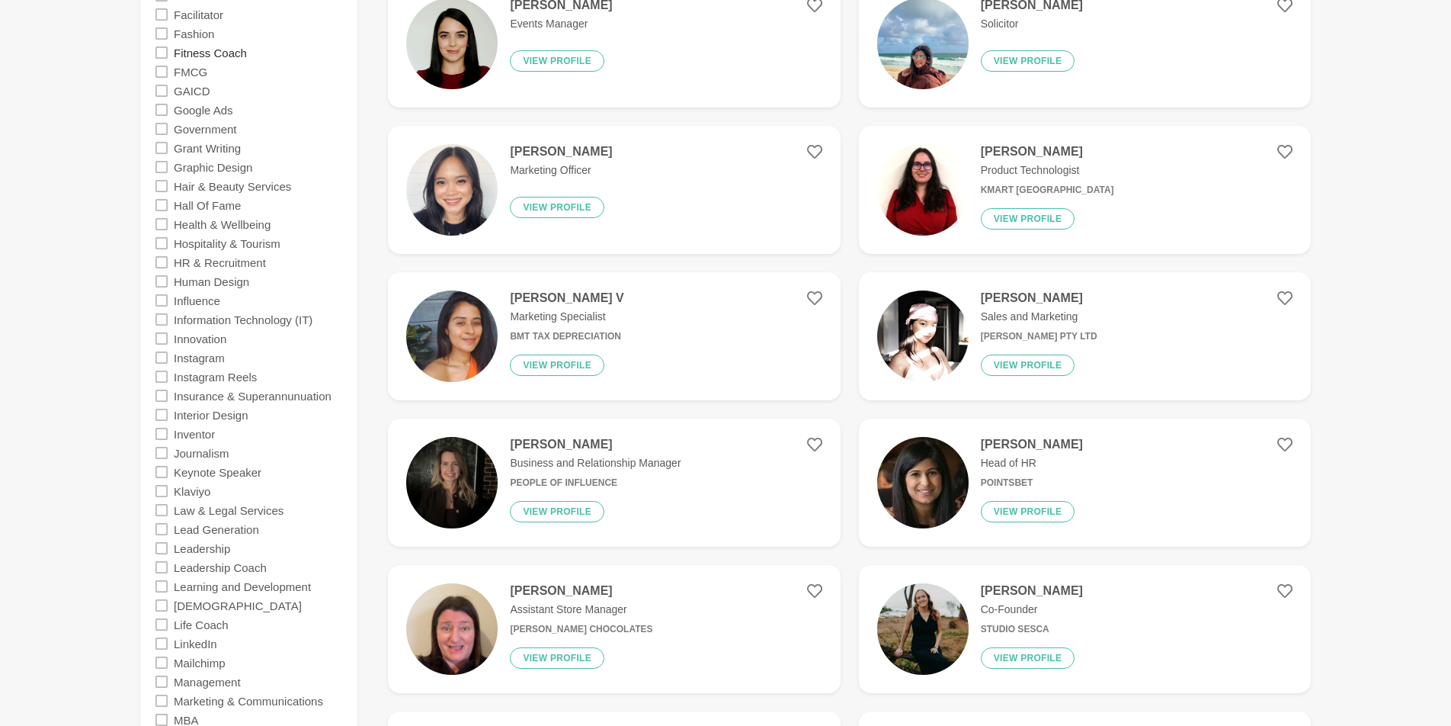
scroll to position [1591, 0]
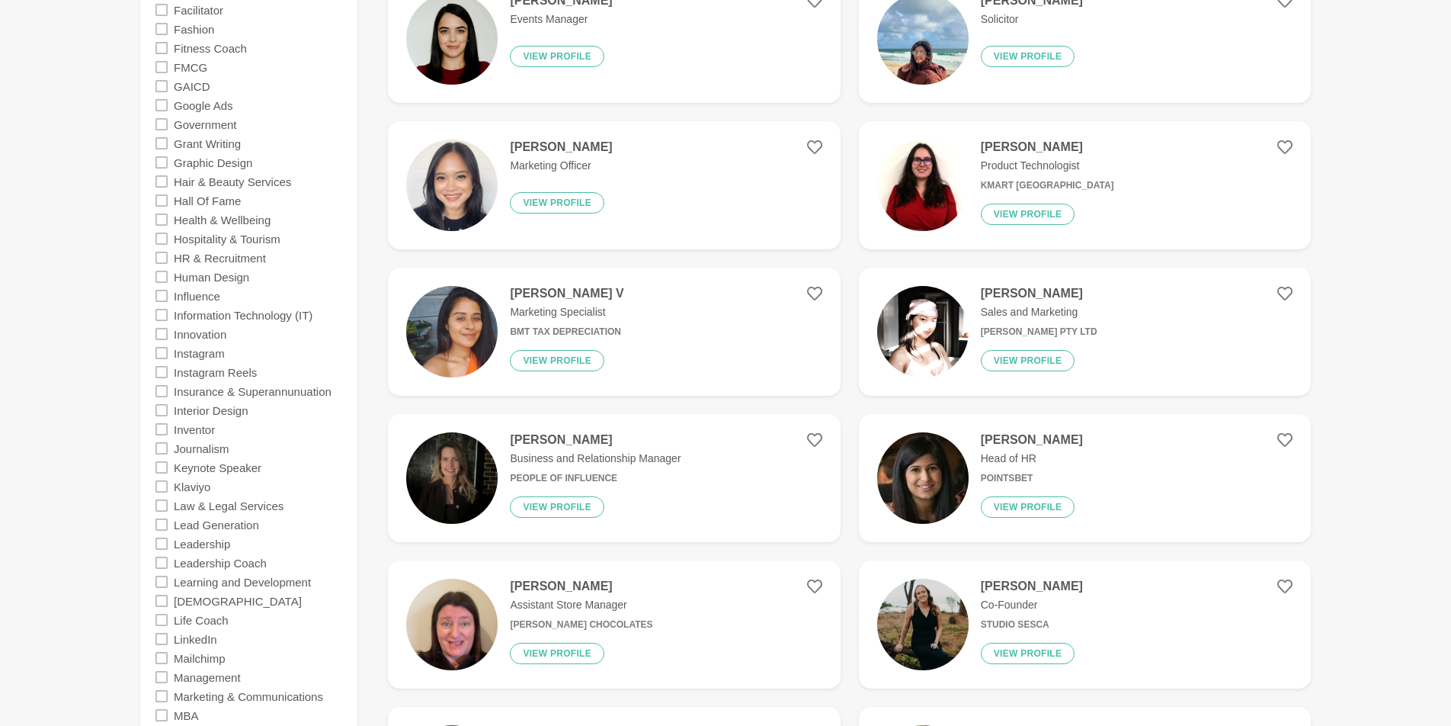
click at [159, 633] on icon at bounding box center [161, 639] width 12 height 12
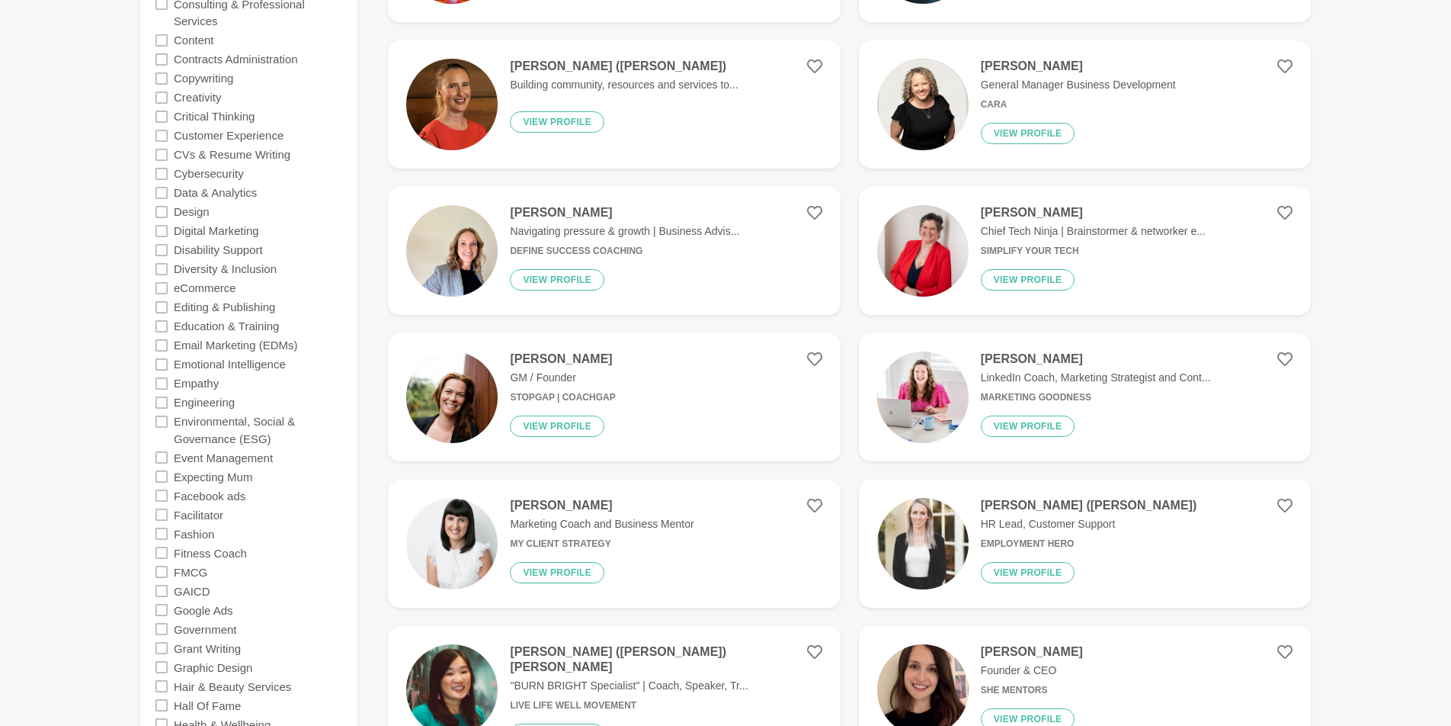
scroll to position [1085, 0]
click at [1030, 358] on h4 "[PERSON_NAME]" at bounding box center [1096, 360] width 230 height 15
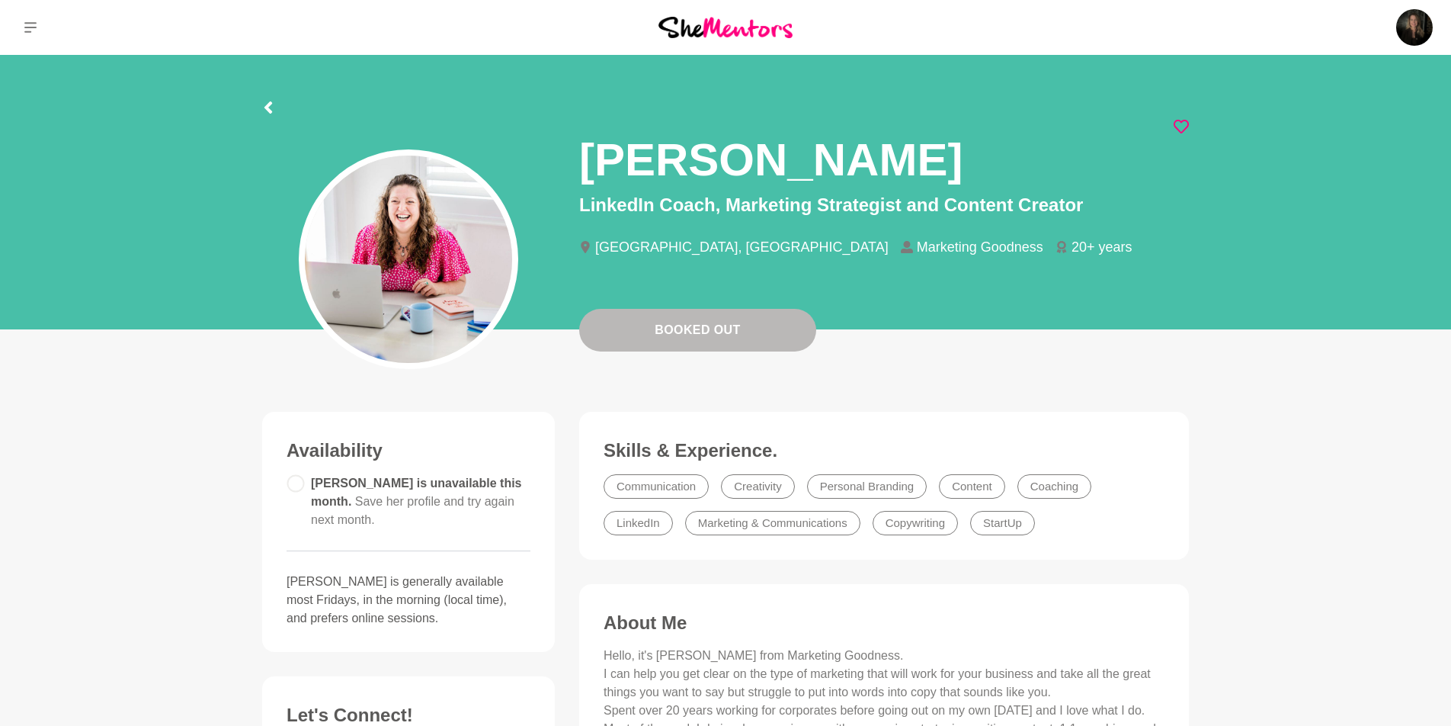
click at [1182, 120] on icon at bounding box center [1181, 127] width 15 height 14
